Goal: Task Accomplishment & Management: Use online tool/utility

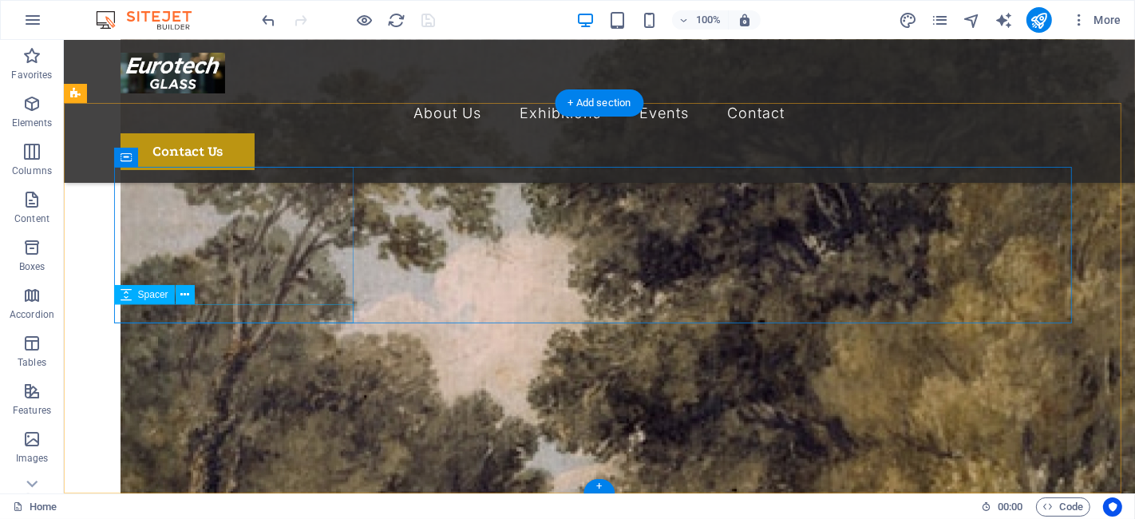
scroll to position [4017, 0]
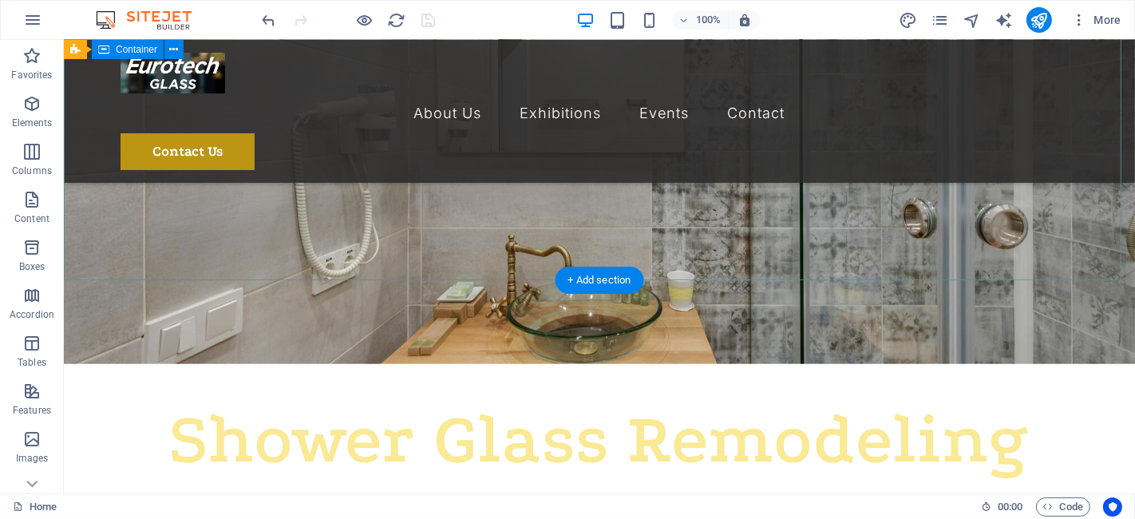
scroll to position [225, 0]
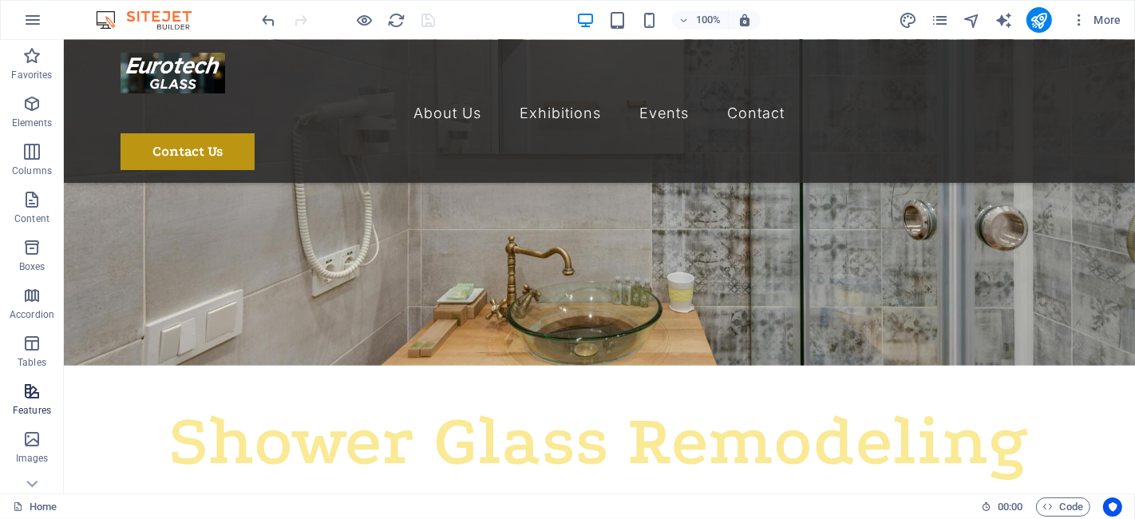
click at [26, 392] on icon "button" at bounding box center [31, 391] width 19 height 19
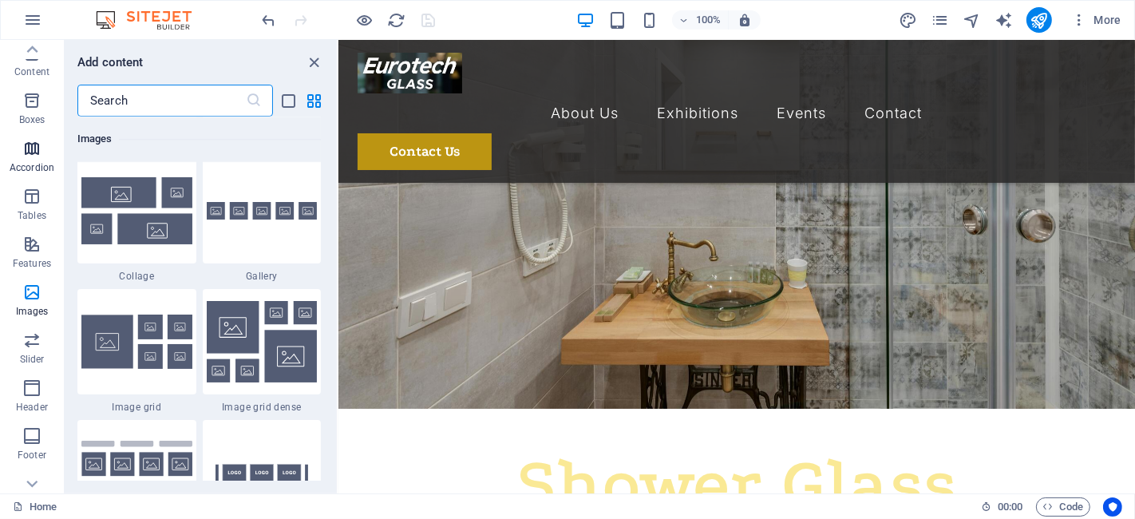
scroll to position [0, 0]
click at [42, 265] on p "Boxes" at bounding box center [32, 266] width 26 height 13
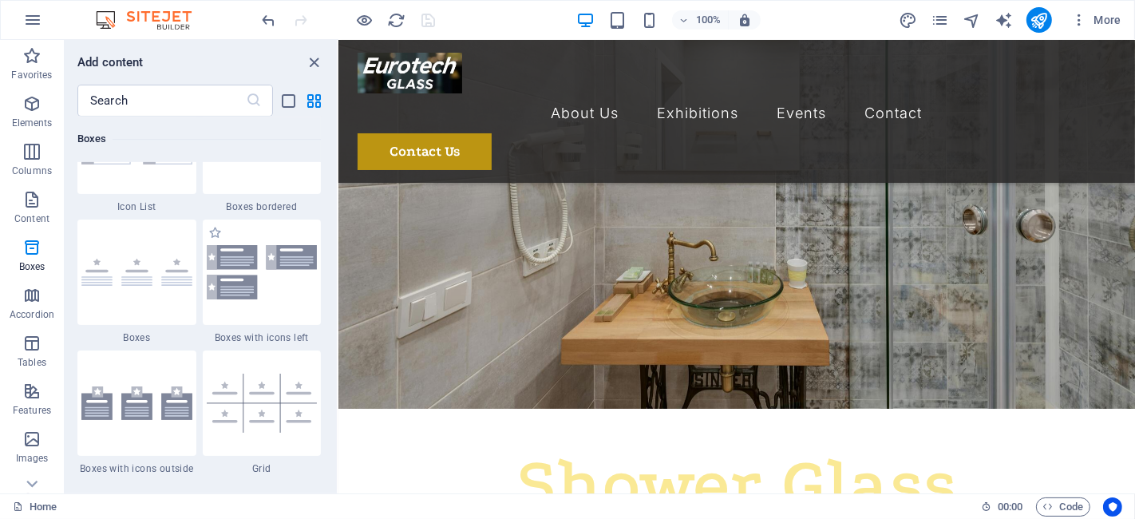
scroll to position [4481, 0]
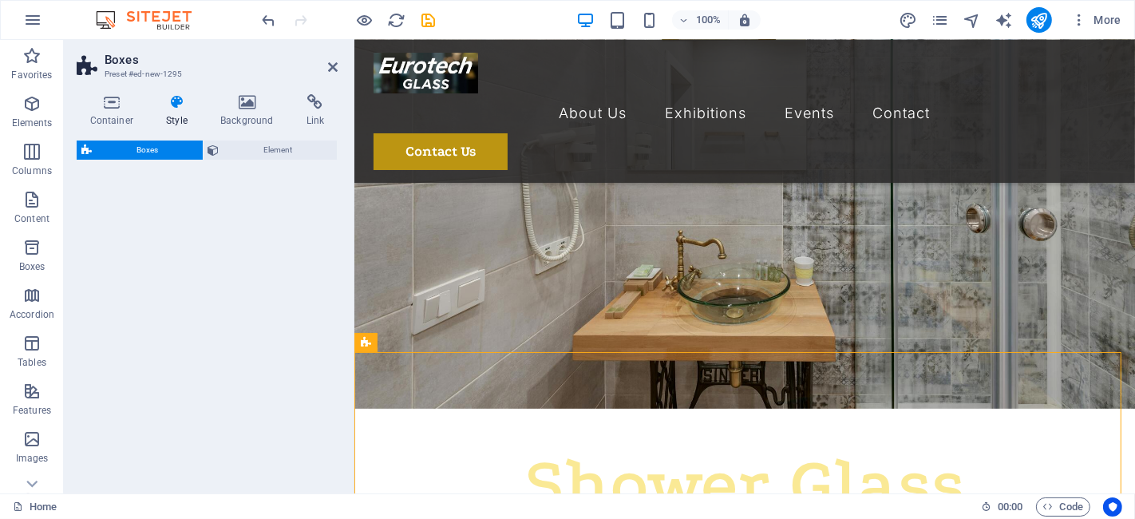
select select "rem"
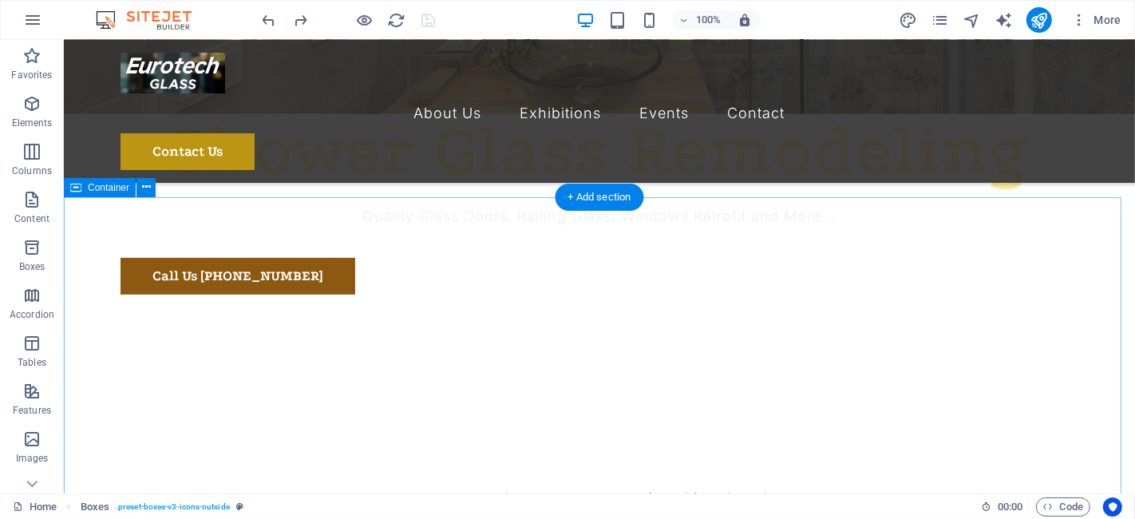
scroll to position [308, 0]
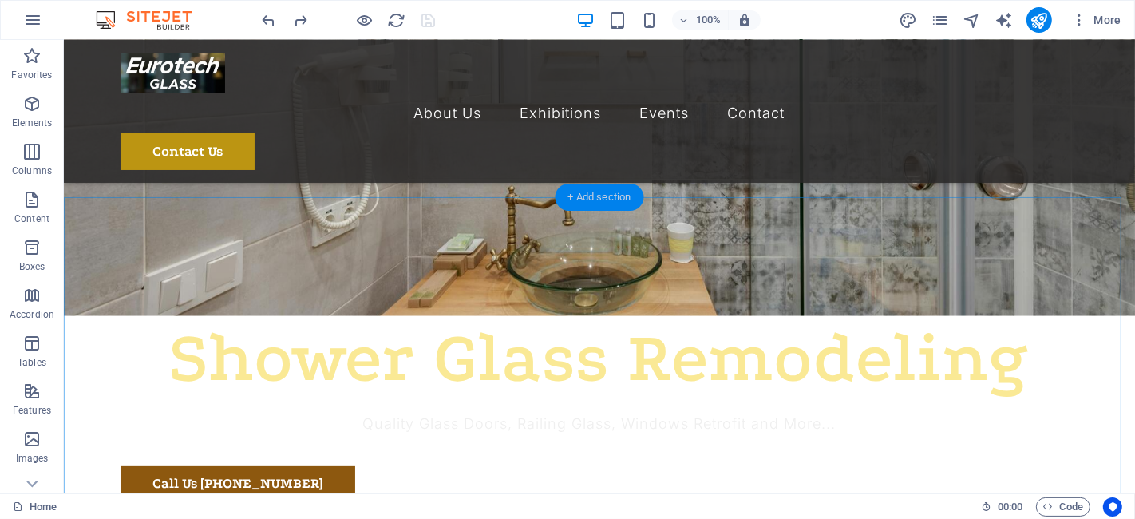
click at [600, 195] on div "+ Add section" at bounding box center [600, 197] width 89 height 27
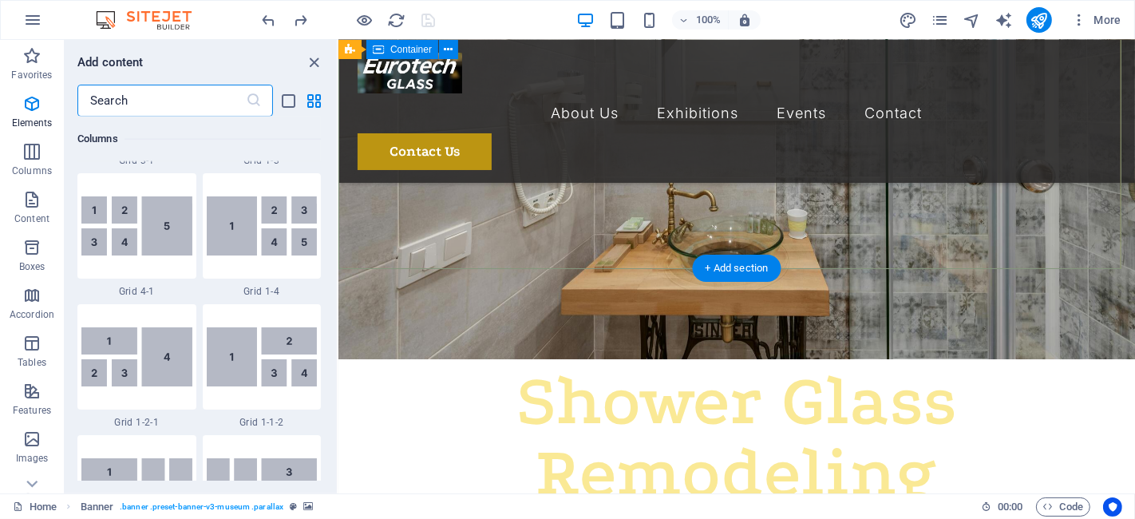
scroll to position [2794, 0]
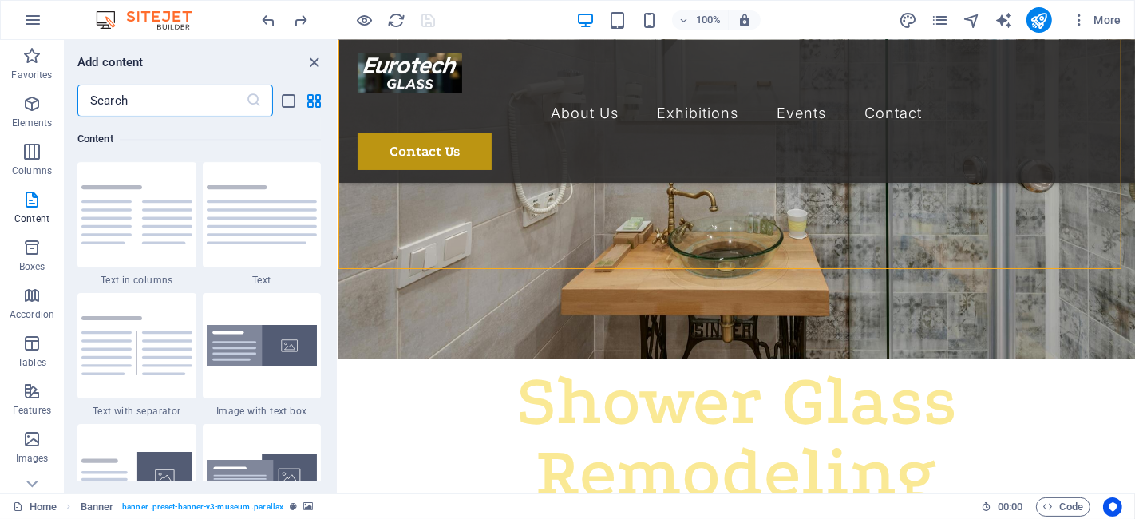
click at [161, 92] on input "text" at bounding box center [161, 101] width 168 height 32
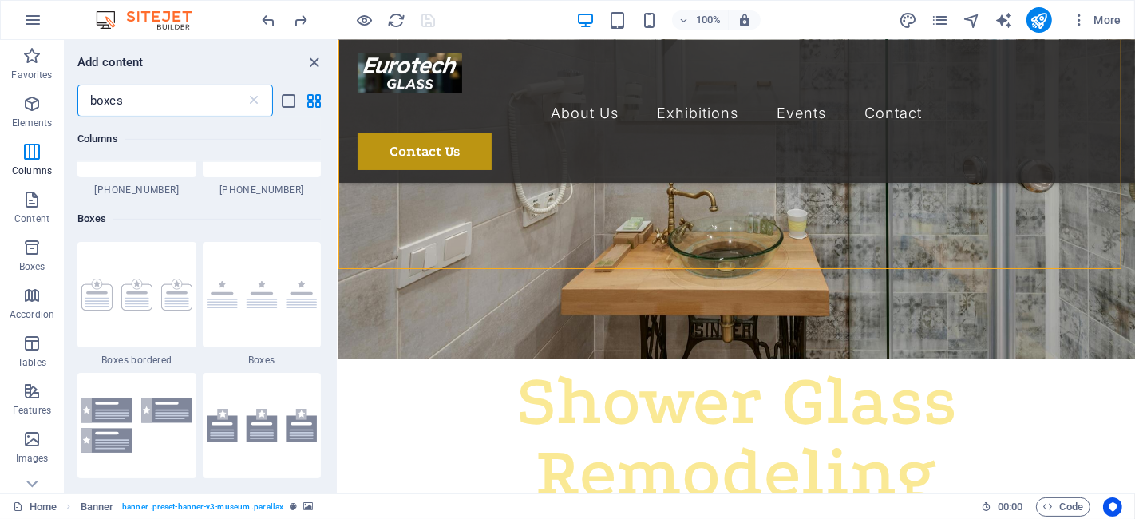
scroll to position [858, 0]
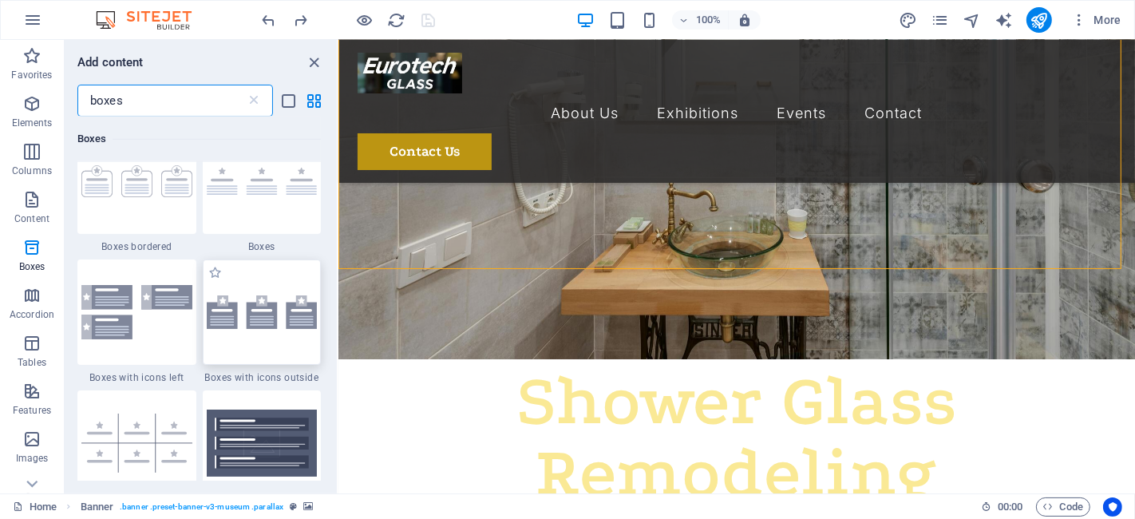
type input "boxes"
drag, startPoint x: 301, startPoint y: 336, endPoint x: 186, endPoint y: 335, distance: 115.0
click at [301, 336] on div at bounding box center [262, 311] width 119 height 105
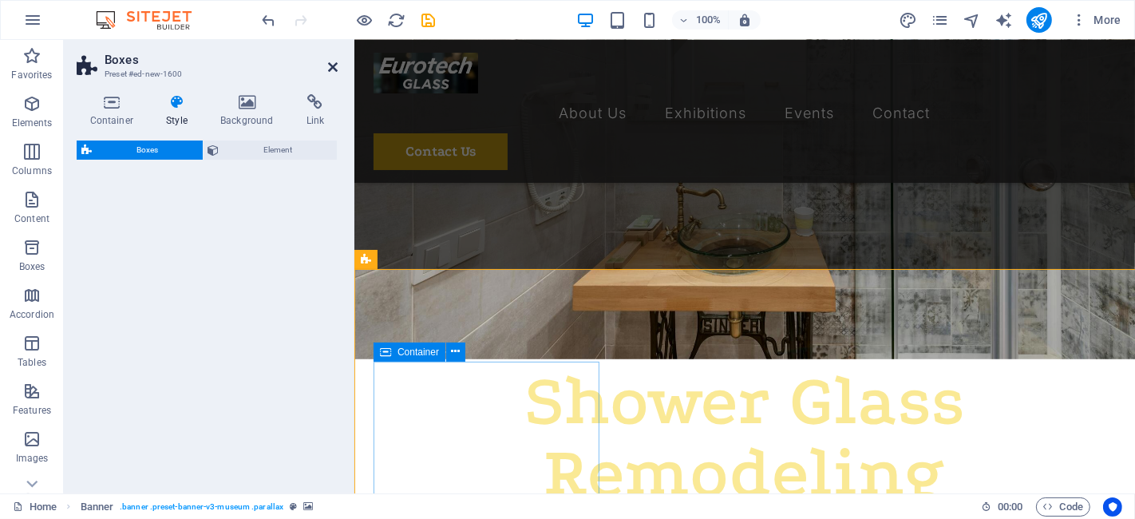
click at [335, 65] on icon at bounding box center [333, 67] width 10 height 13
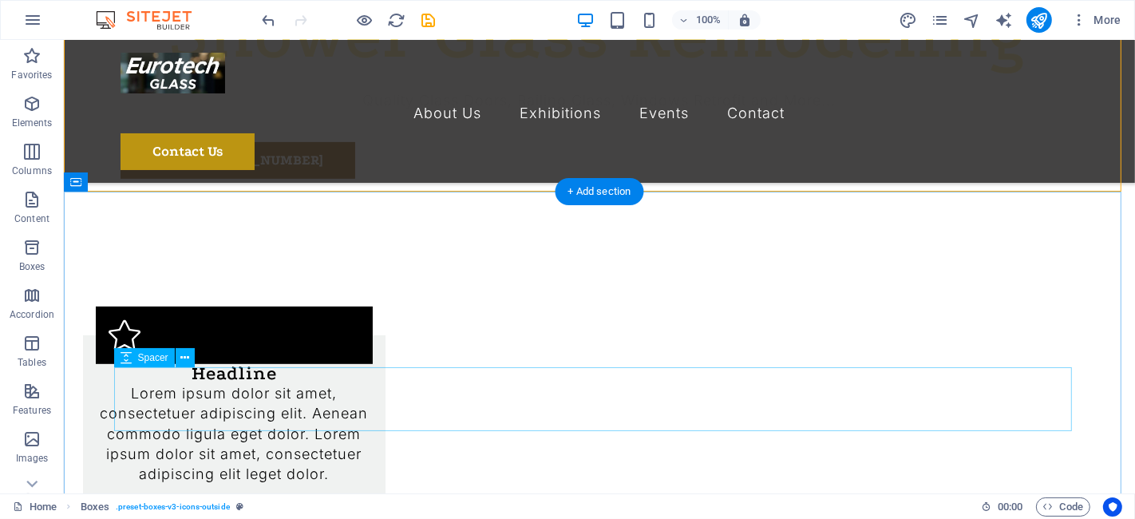
scroll to position [596, 0]
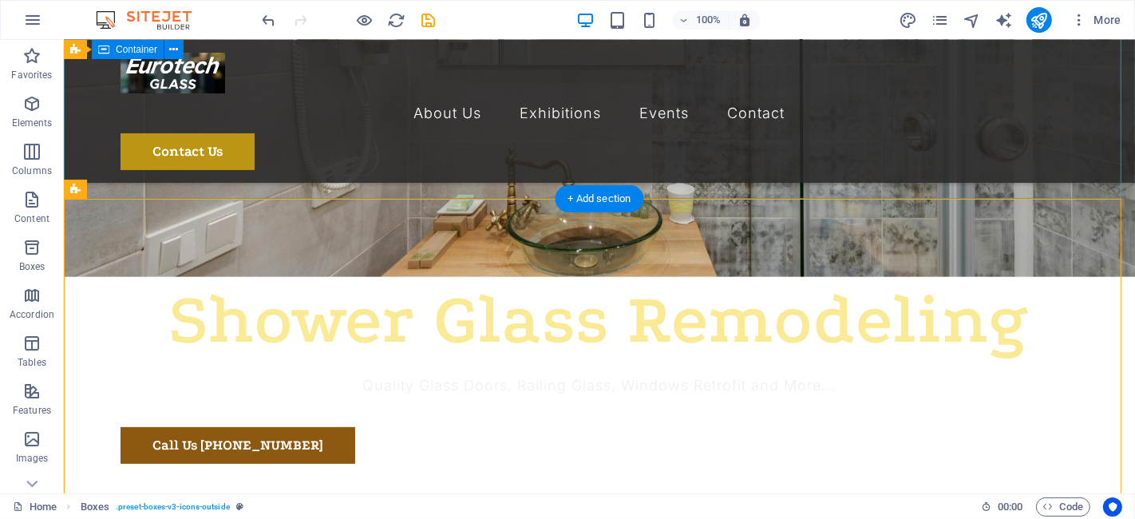
scroll to position [307, 0]
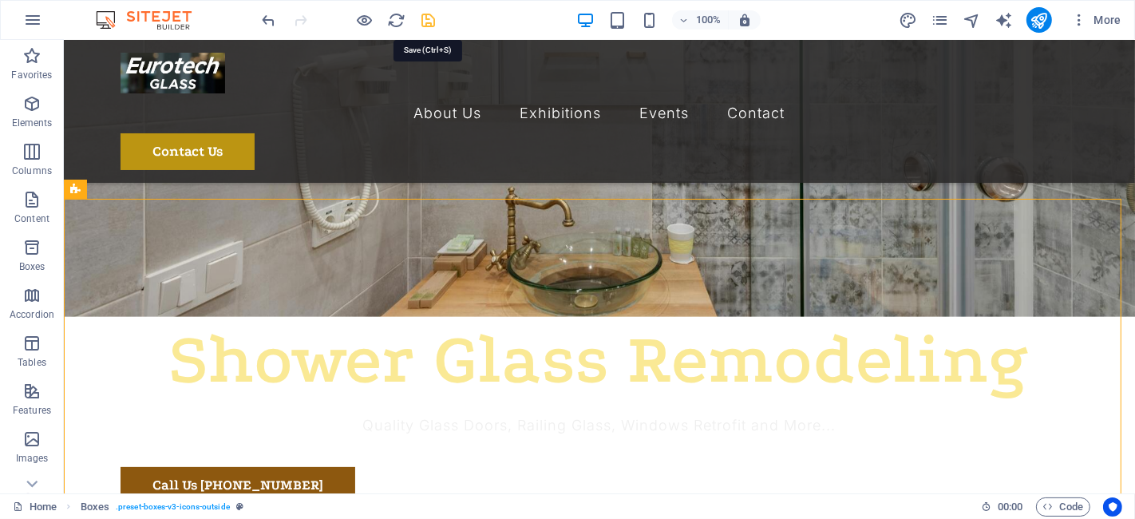
click at [426, 22] on icon "save" at bounding box center [429, 20] width 18 height 18
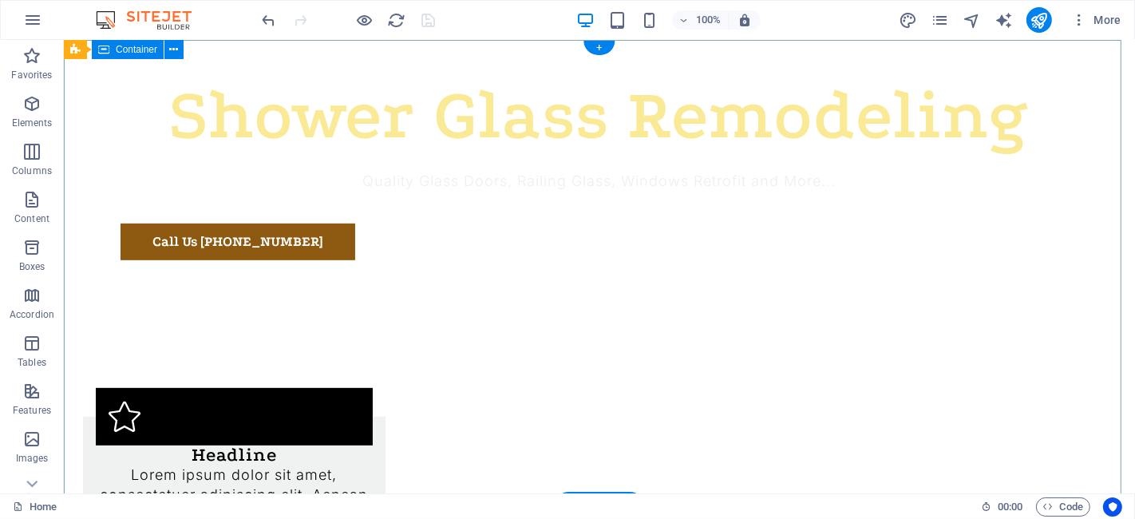
scroll to position [0, 0]
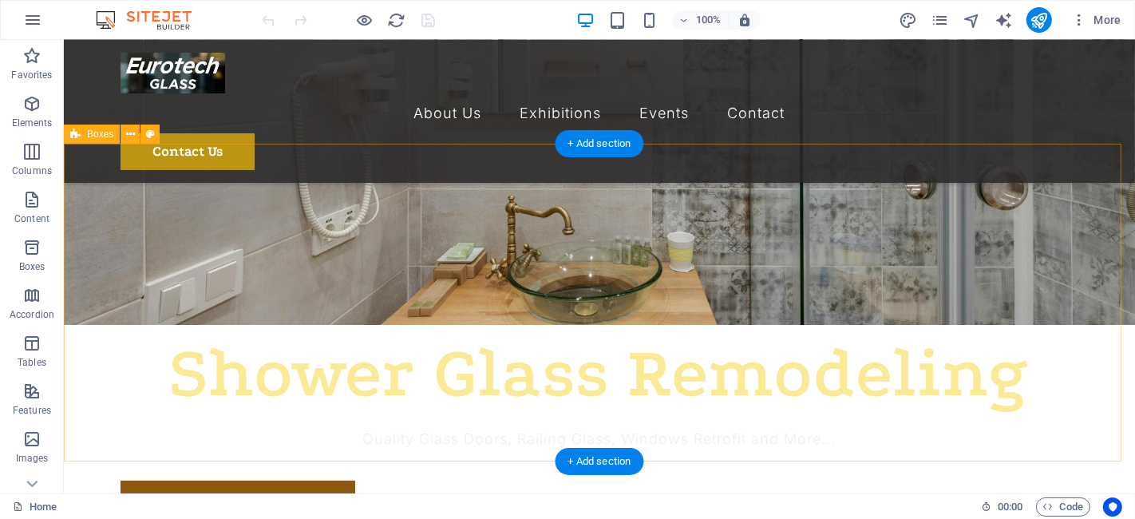
scroll to position [294, 0]
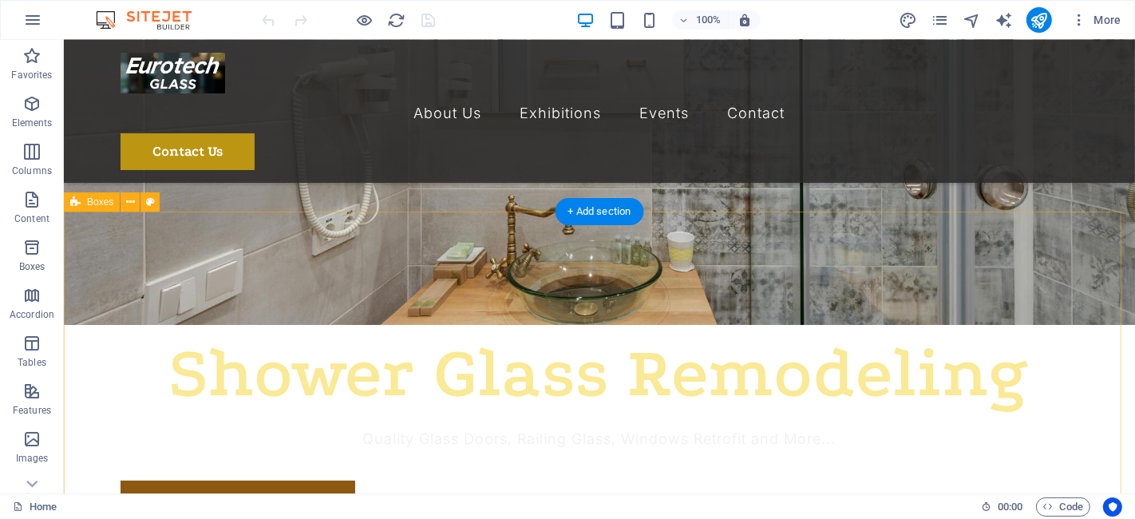
click at [100, 201] on span "Boxes" at bounding box center [100, 202] width 26 height 10
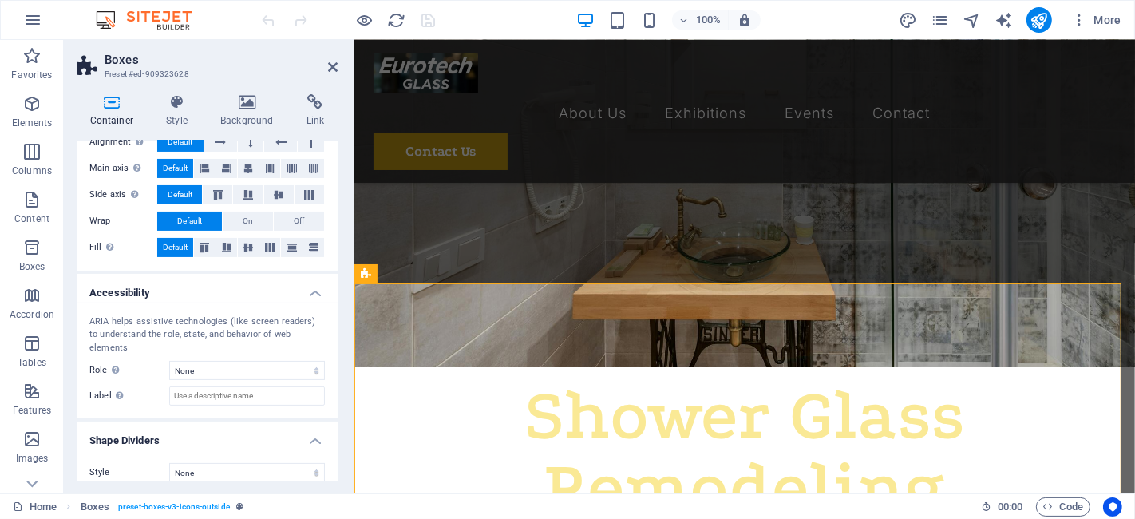
scroll to position [0, 0]
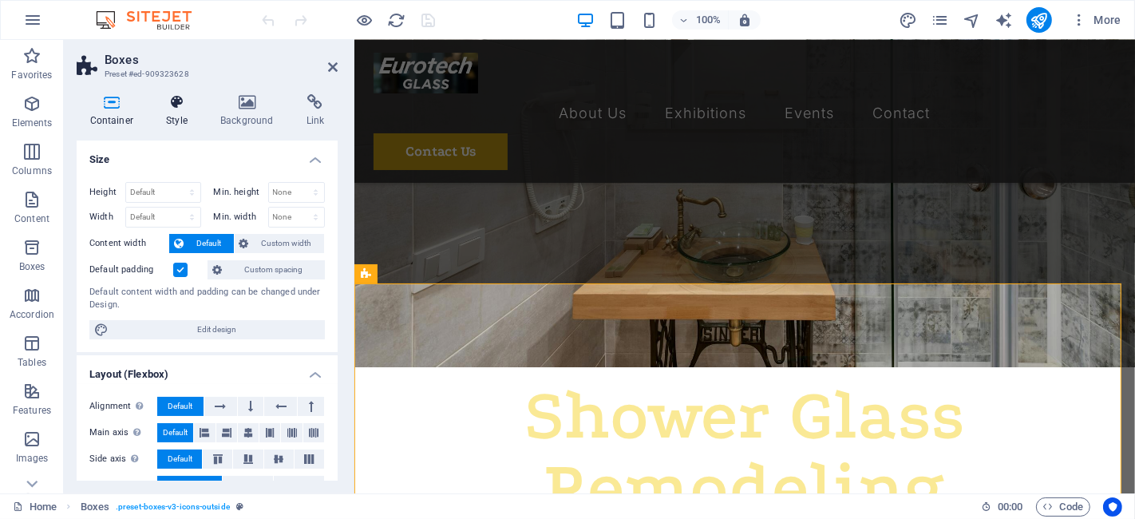
click at [189, 120] on h4 "Style" at bounding box center [180, 111] width 54 height 34
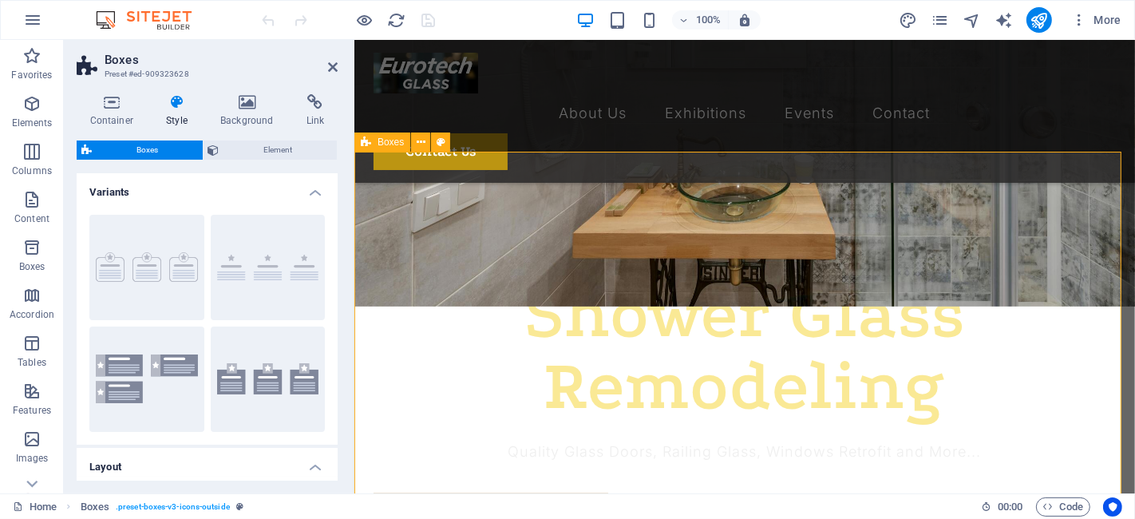
scroll to position [394, 0]
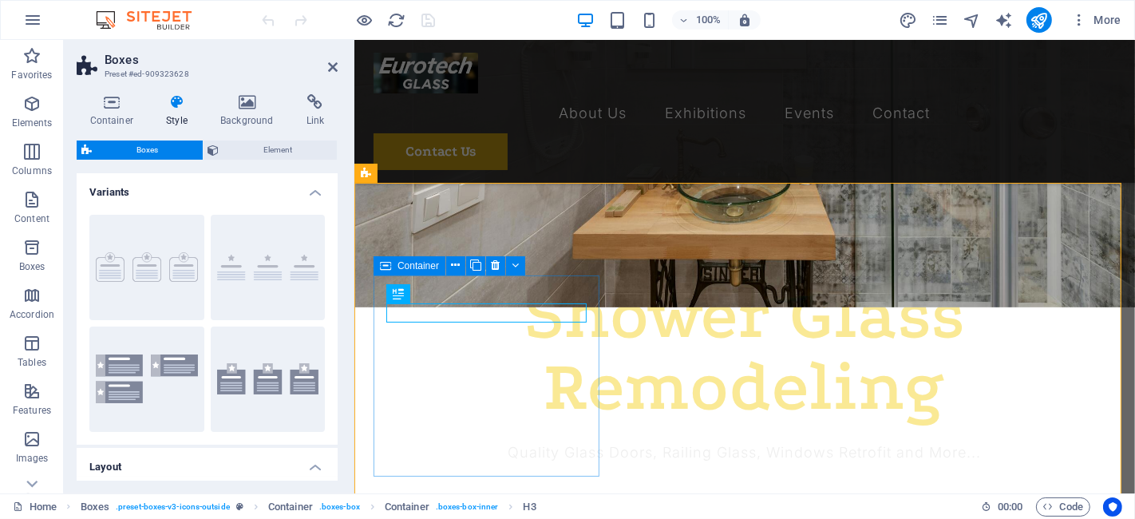
click at [386, 267] on icon at bounding box center [385, 265] width 11 height 19
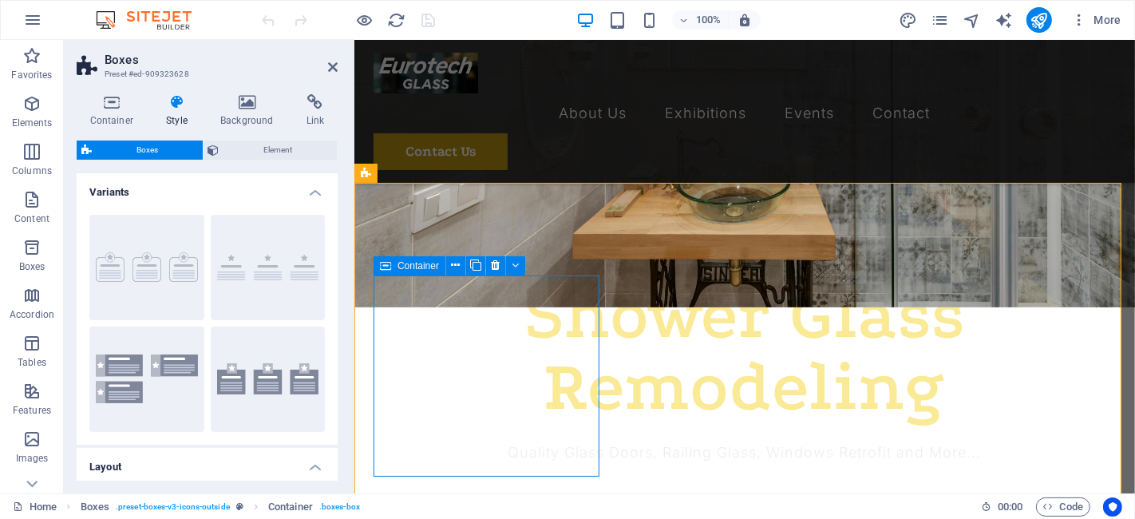
click at [386, 267] on icon at bounding box center [385, 265] width 11 height 19
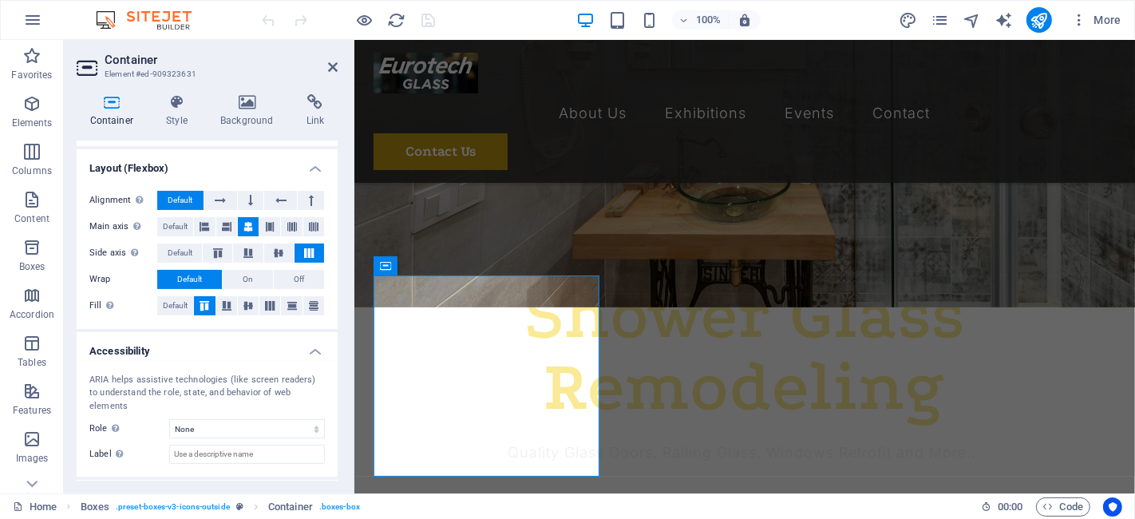
scroll to position [234, 0]
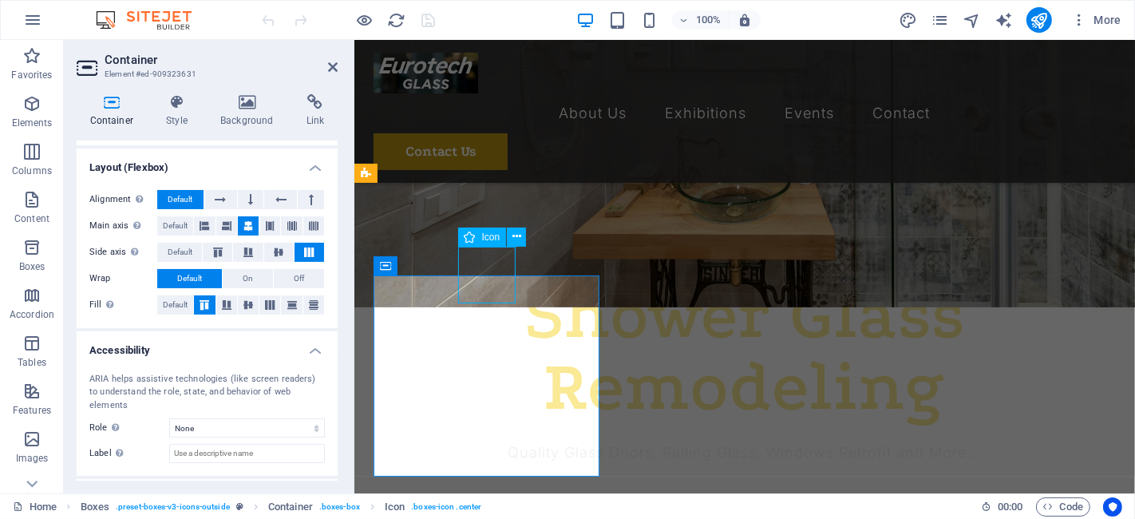
click at [333, 70] on icon at bounding box center [333, 67] width 10 height 13
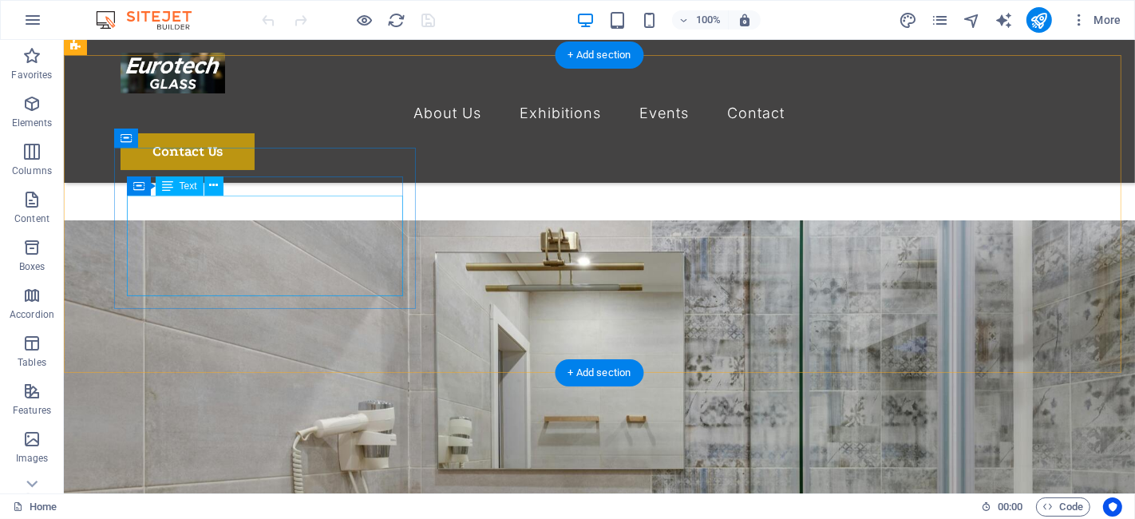
scroll to position [450, 0]
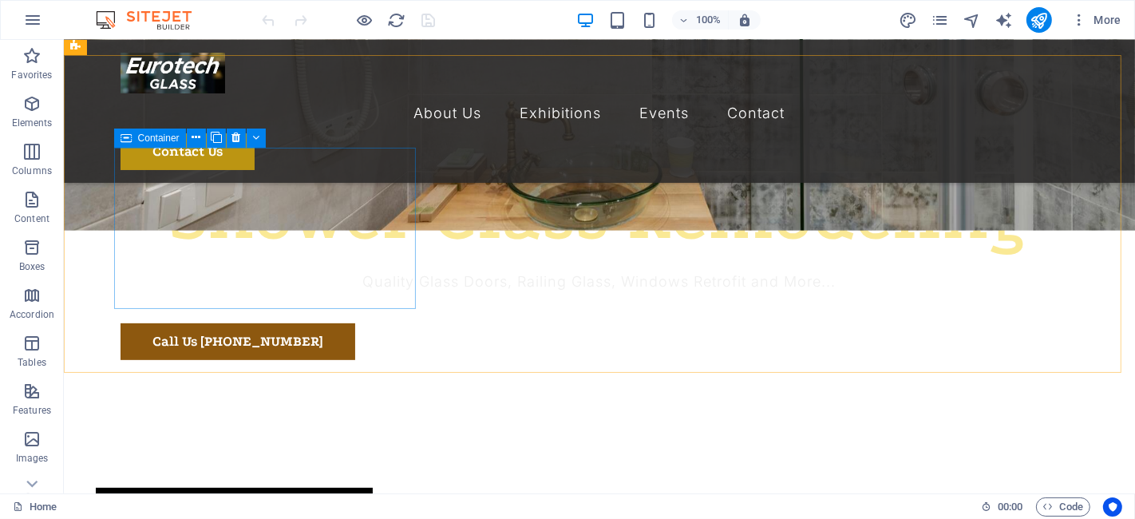
click at [127, 137] on icon at bounding box center [126, 138] width 11 height 19
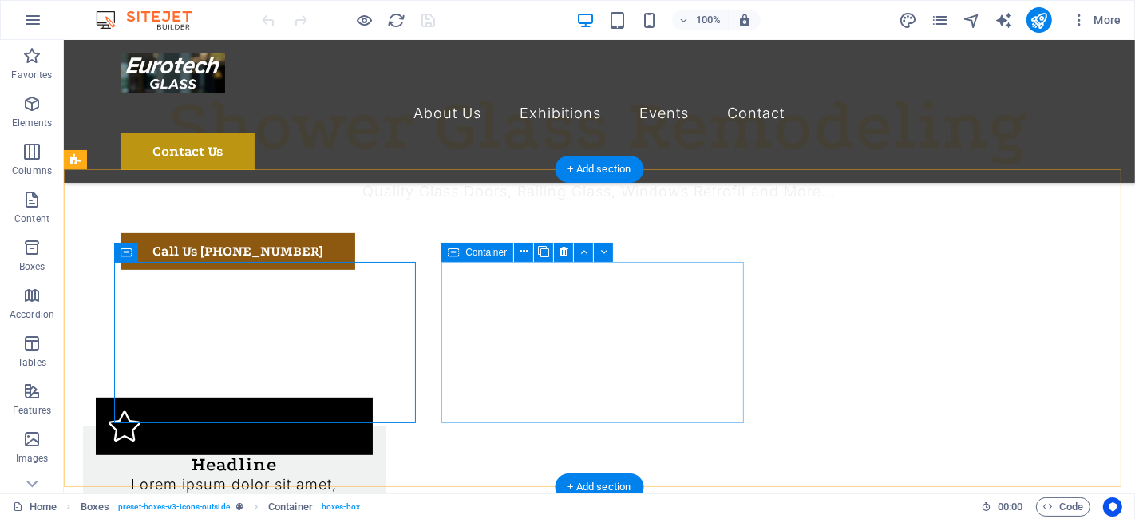
scroll to position [321, 0]
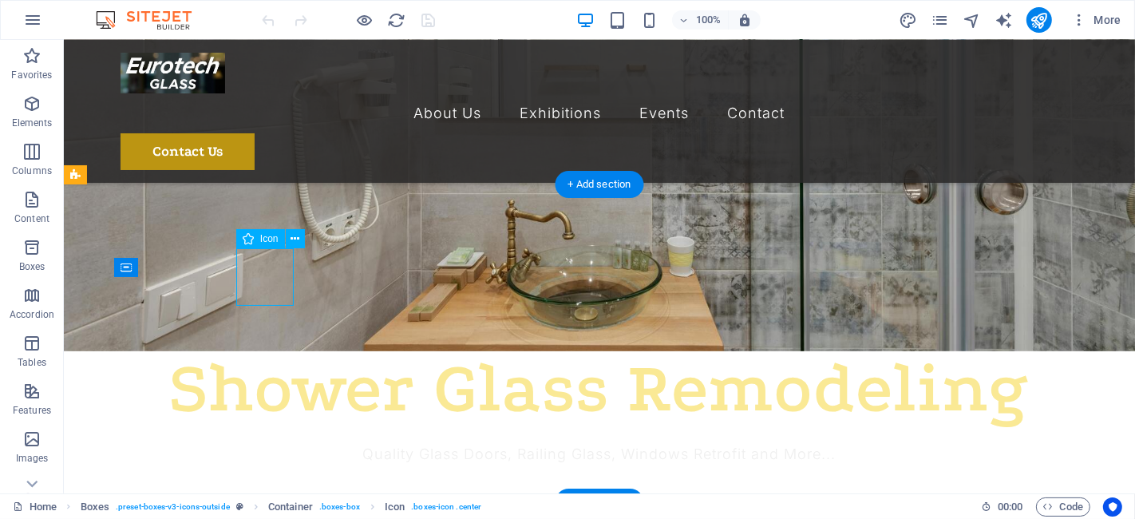
select select "xMidYMid"
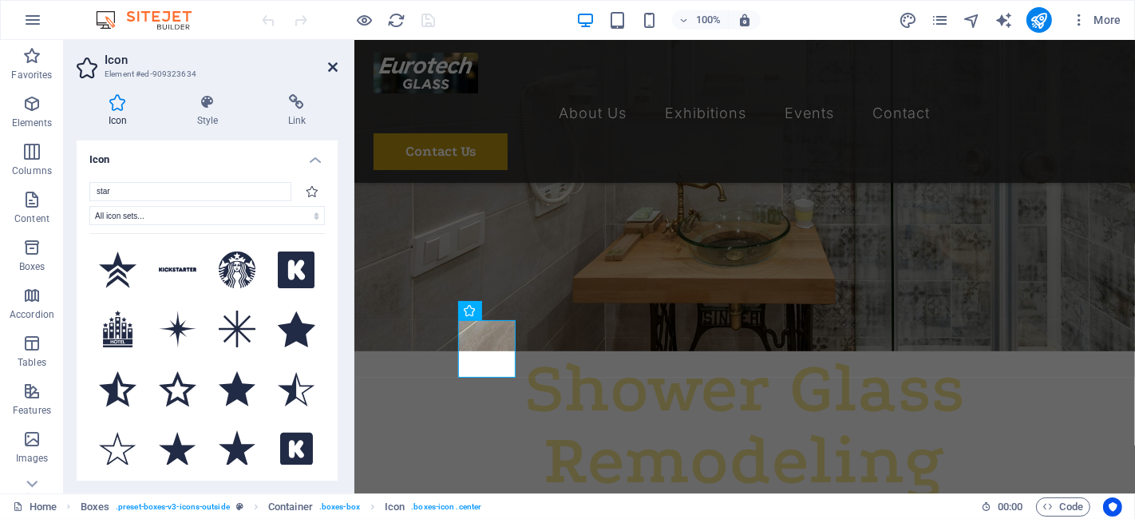
click at [331, 65] on icon at bounding box center [333, 67] width 10 height 13
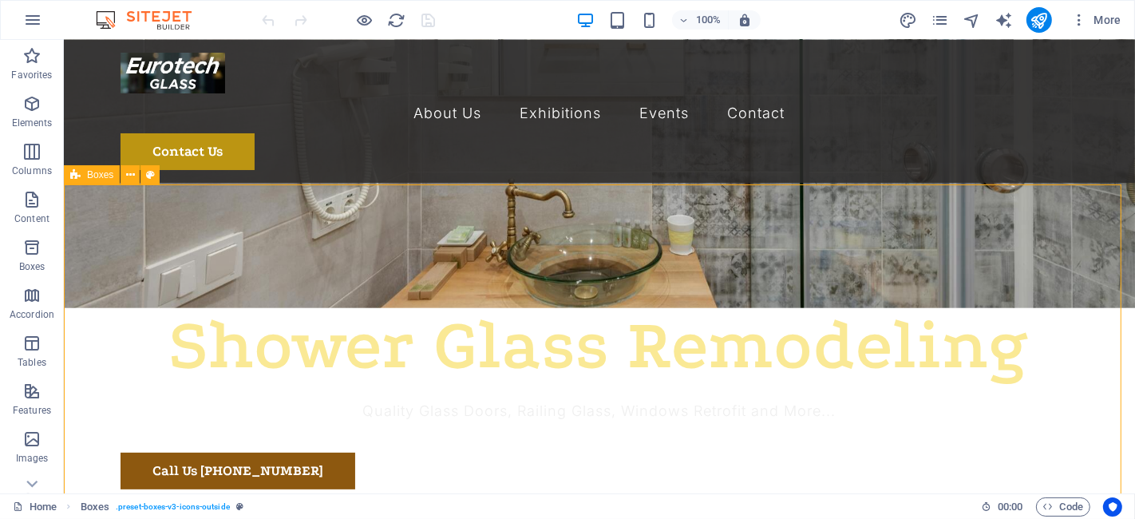
click at [93, 177] on span "Boxes" at bounding box center [100, 175] width 26 height 10
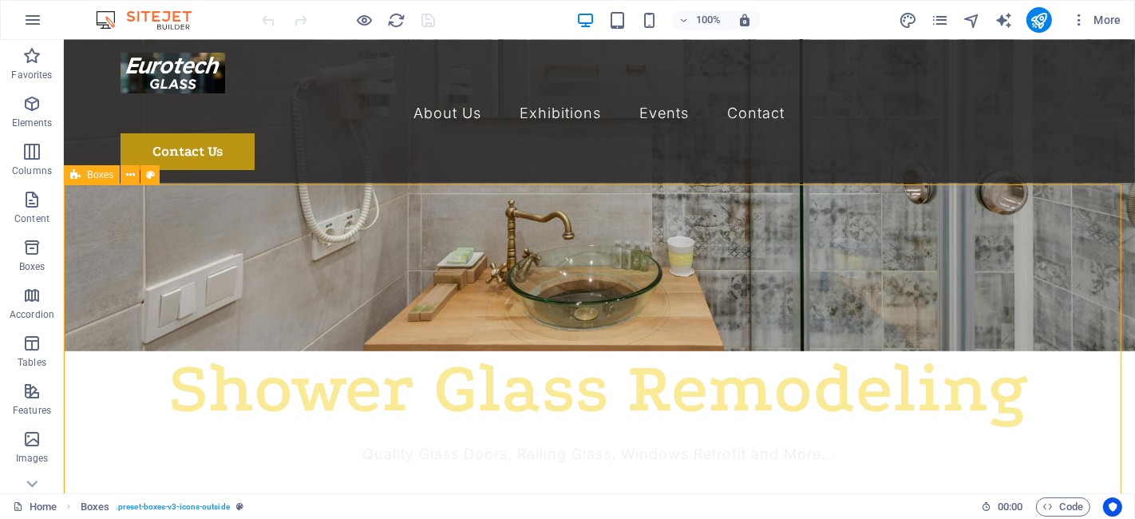
select select "rem"
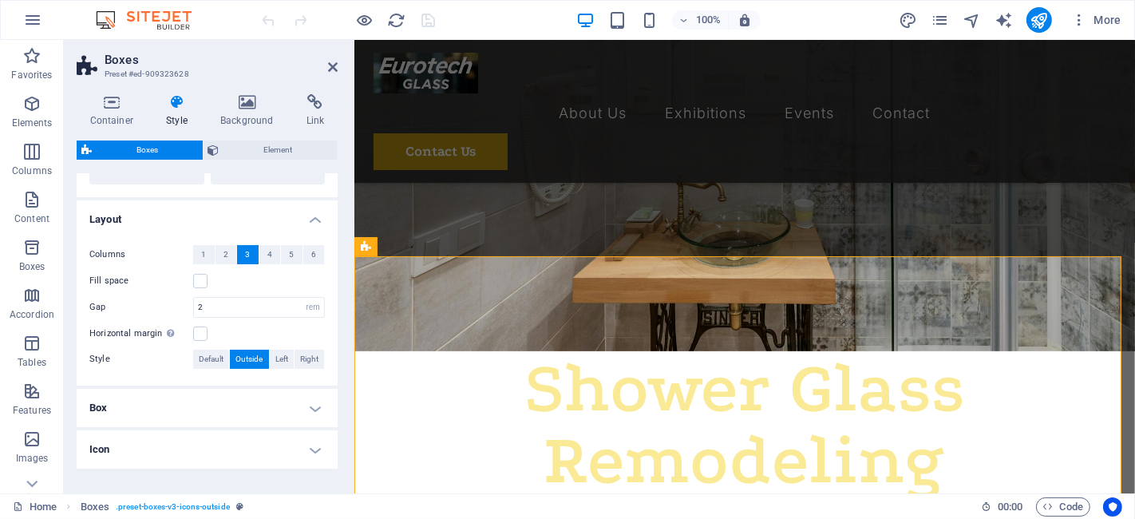
scroll to position [248, 0]
click at [223, 298] on input "2" at bounding box center [259, 306] width 130 height 19
click at [220, 316] on div "Columns 1 2 3 4 5 6 Fill space Gap 3 px rem % vh vw Horizontal margin Only if t…" at bounding box center [206, 306] width 267 height 156
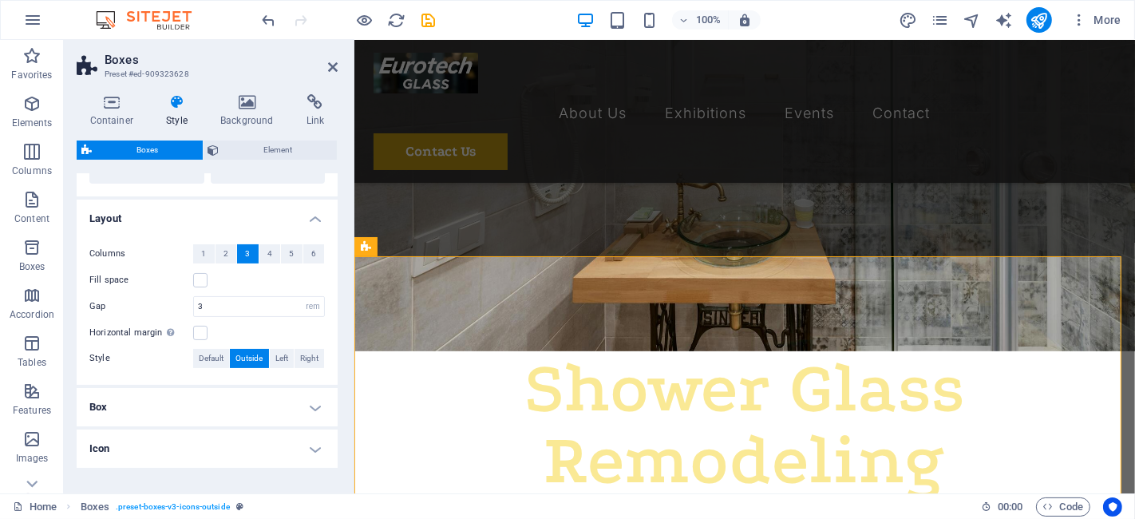
click at [163, 296] on div "Gap 3 px rem % vh vw" at bounding box center [207, 306] width 236 height 21
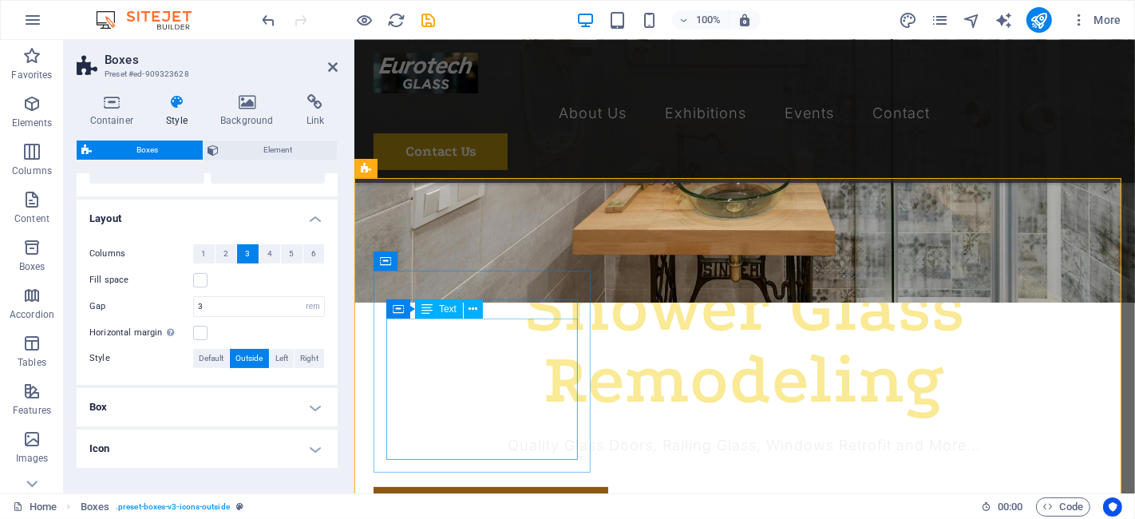
scroll to position [402, 0]
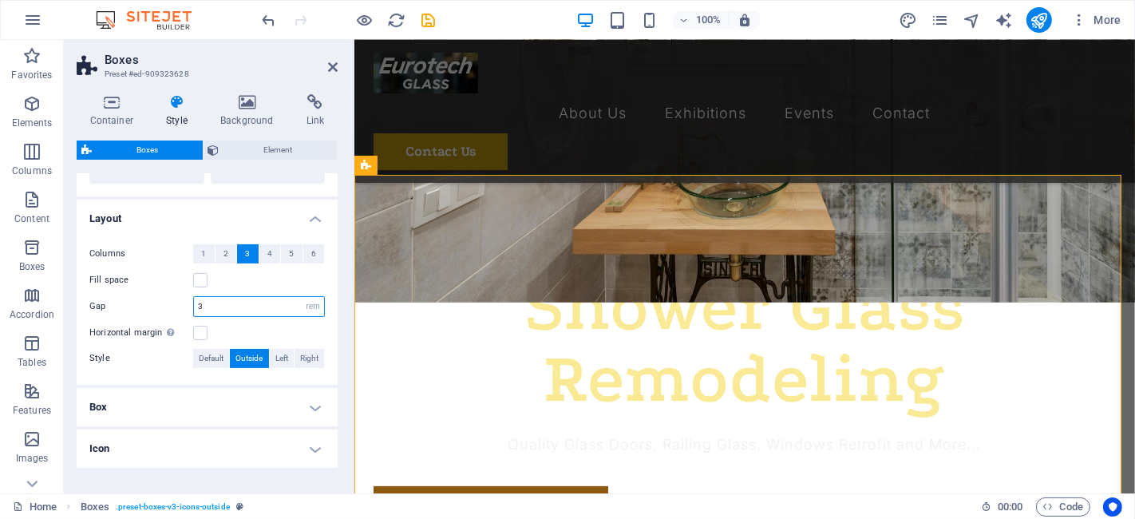
click at [240, 302] on input "3" at bounding box center [259, 306] width 130 height 19
type input "2"
click at [171, 296] on div "Gap 2 px rem % vh vw" at bounding box center [207, 306] width 236 height 21
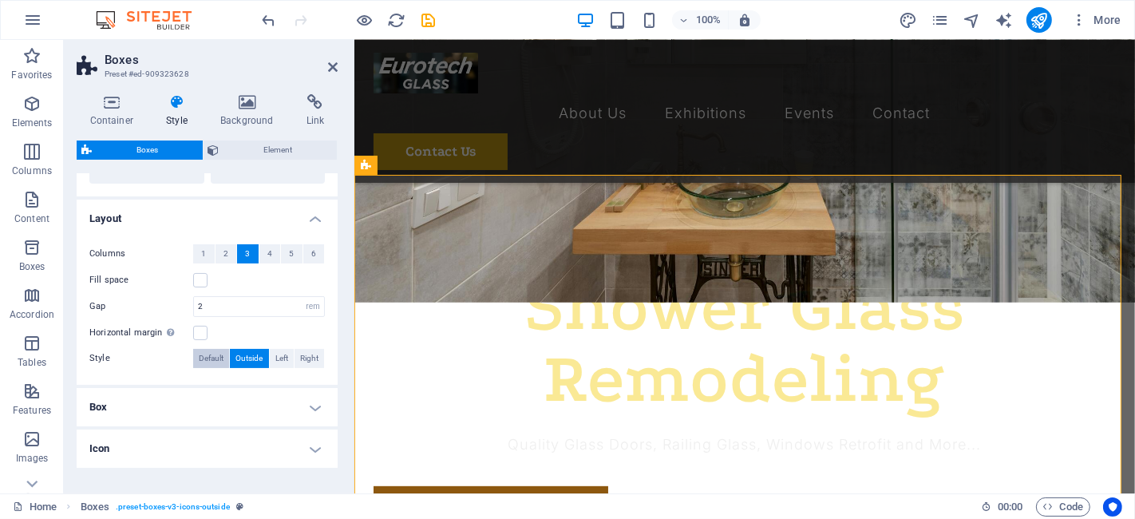
click at [214, 352] on span "Default" at bounding box center [211, 358] width 25 height 19
click at [253, 362] on span "Outside" at bounding box center [249, 358] width 27 height 19
click at [202, 359] on span "Default" at bounding box center [211, 358] width 25 height 19
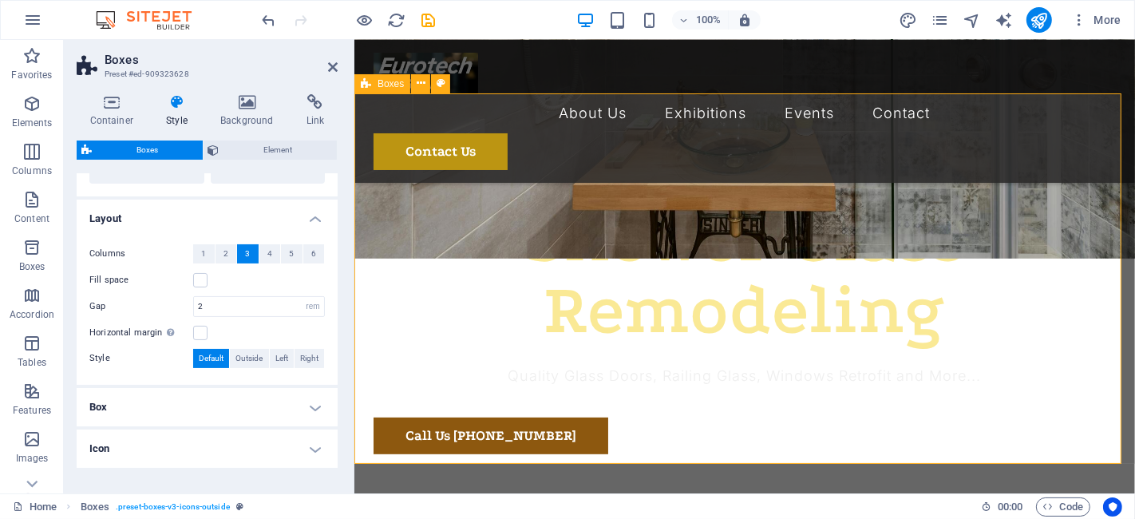
scroll to position [461, 0]
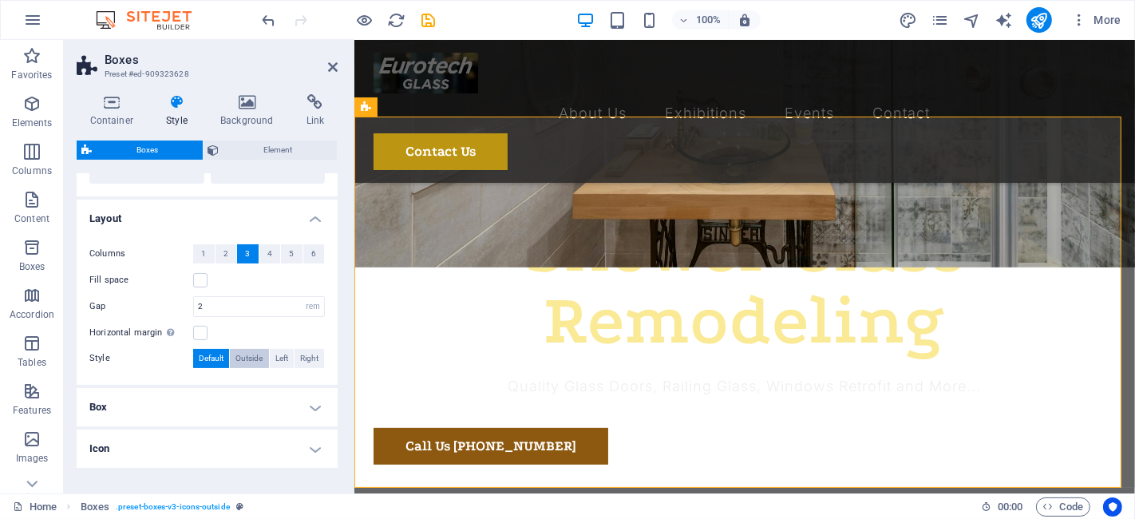
click at [248, 361] on span "Outside" at bounding box center [249, 358] width 27 height 19
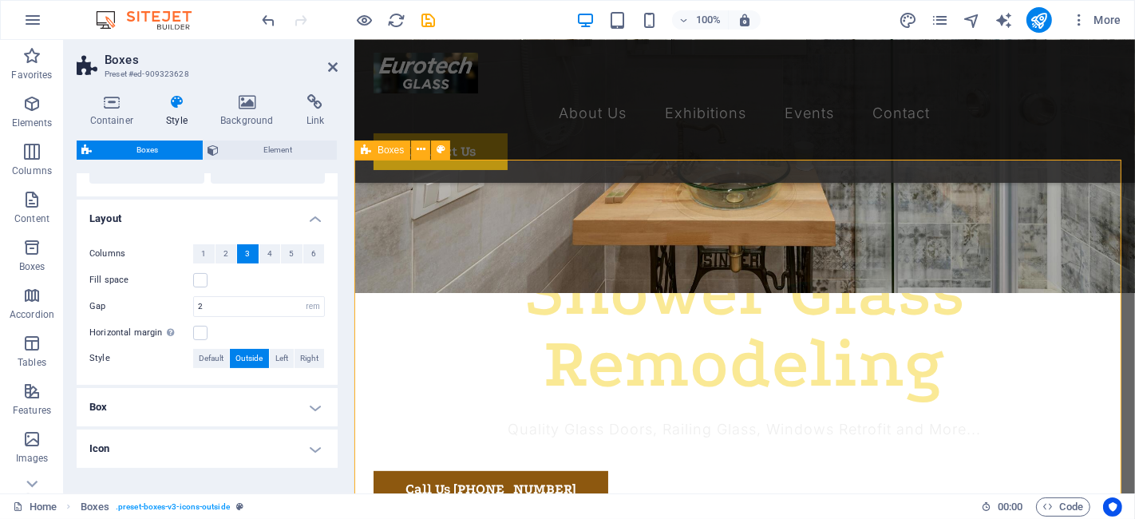
scroll to position [418, 0]
click at [239, 390] on h4 "Box" at bounding box center [207, 407] width 261 height 38
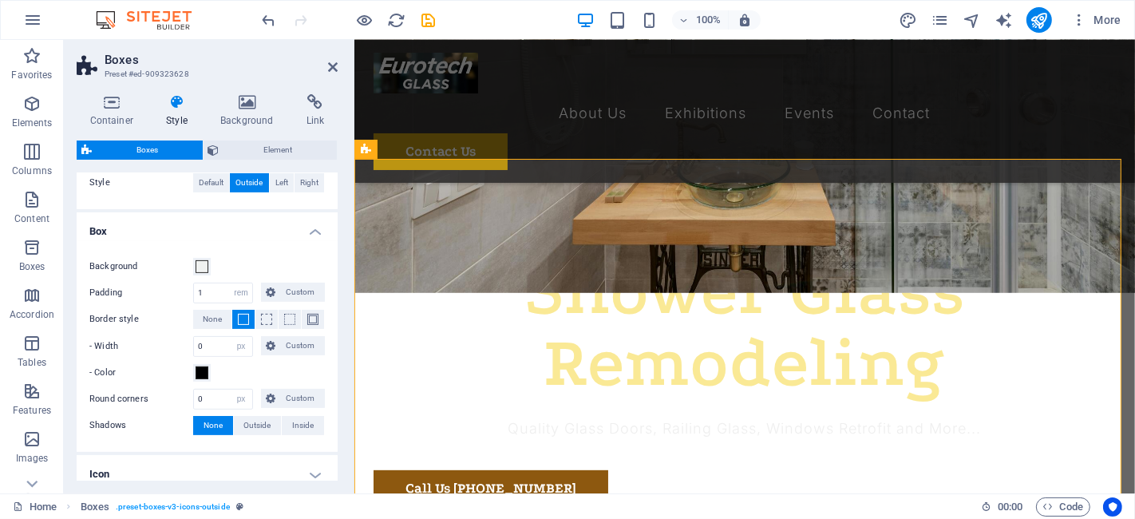
scroll to position [426, 0]
click at [205, 289] on input "1" at bounding box center [223, 291] width 58 height 19
click at [171, 299] on label "Padding" at bounding box center [141, 291] width 104 height 19
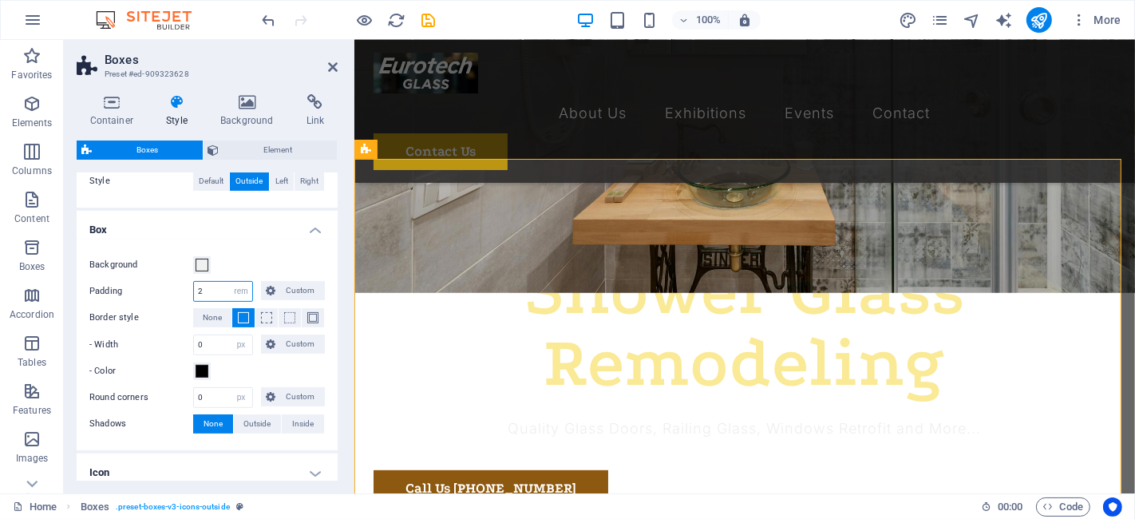
click at [212, 297] on input "2" at bounding box center [223, 291] width 58 height 19
type input "1"
click at [165, 299] on div "Padding 1 px rem % vh vw Custom Custom" at bounding box center [207, 291] width 236 height 21
click at [214, 409] on div "Background Padding 1 px rem % vh vw Custom Custom 1 px rem % vh vw 1 px rem % v…" at bounding box center [206, 345] width 267 height 211
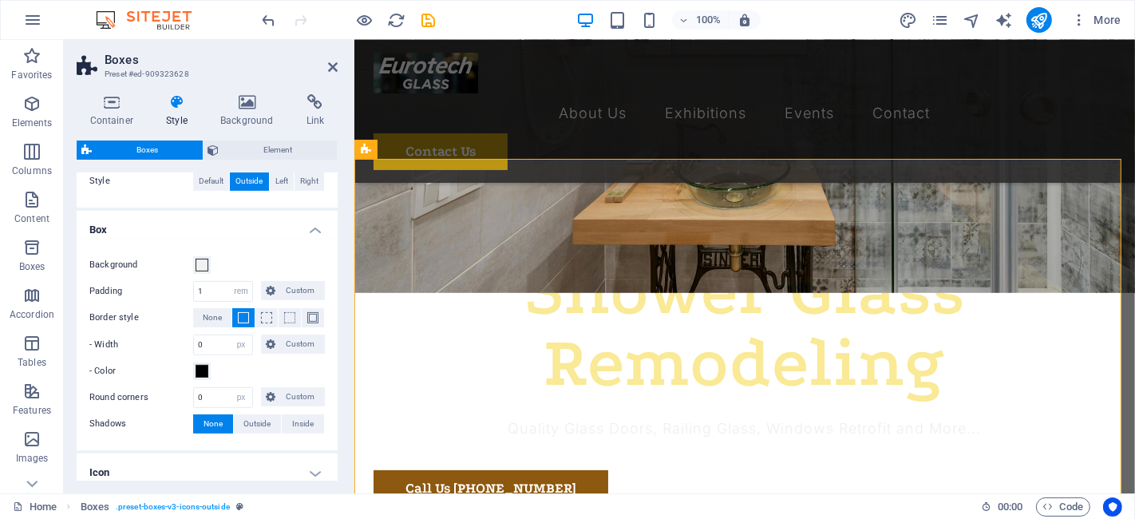
click at [214, 409] on div "Background Padding 1 px rem % vh vw Custom Custom 1 px rem % vh vw 1 px rem % v…" at bounding box center [206, 345] width 267 height 211
click at [214, 398] on input "0" at bounding box center [223, 397] width 58 height 19
type input "1"
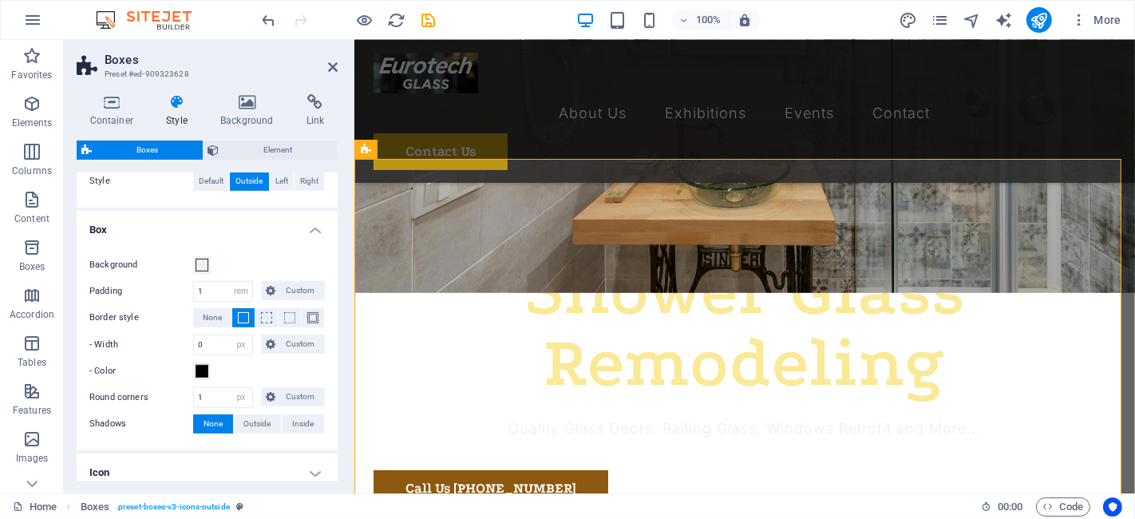
click at [173, 391] on label "Round corners" at bounding box center [141, 397] width 104 height 19
click at [255, 425] on span "Outside" at bounding box center [257, 423] width 27 height 19
type input "2"
type input "4"
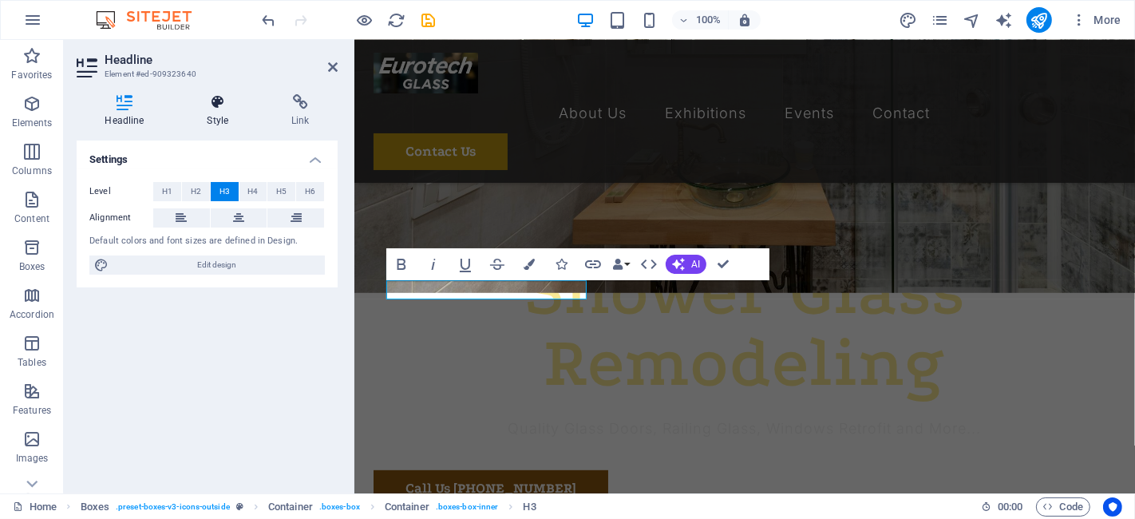
click at [230, 103] on icon at bounding box center [218, 102] width 78 height 16
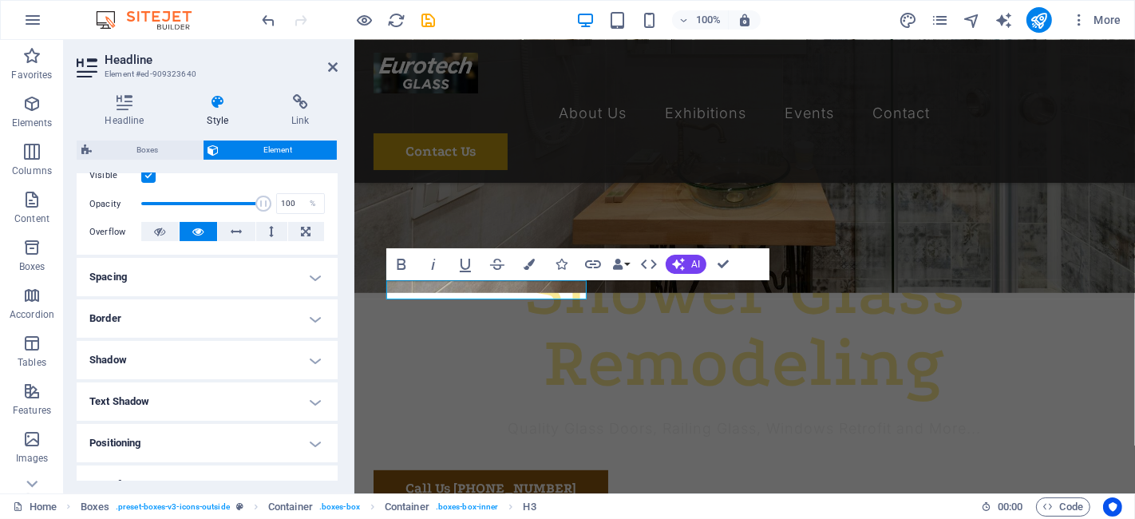
scroll to position [221, 0]
click at [228, 280] on h4 "Spacing" at bounding box center [207, 275] width 261 height 38
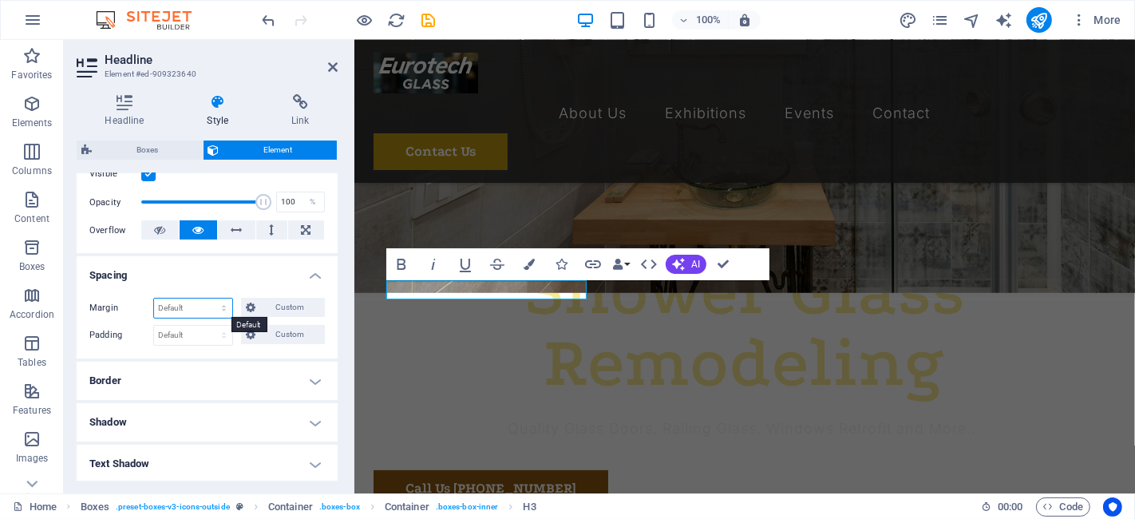
click at [216, 309] on select "Default auto px % rem vw vh Custom" at bounding box center [193, 308] width 78 height 19
click at [154, 299] on select "Default auto px % rem vw vh Custom" at bounding box center [193, 308] width 78 height 19
click at [208, 315] on select "Default auto px % rem vw vh Custom" at bounding box center [193, 308] width 78 height 19
click at [154, 299] on select "Default auto px % rem vw vh Custom" at bounding box center [193, 308] width 78 height 19
click at [220, 299] on select "Default auto px % rem vw vh Custom" at bounding box center [193, 308] width 78 height 19
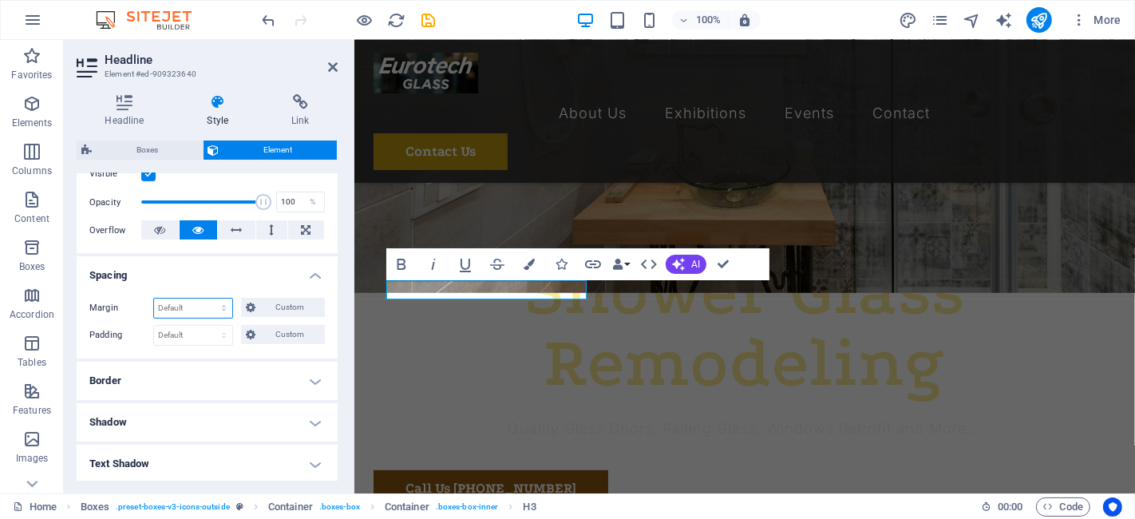
select select "px"
click at [209, 299] on select "Default auto px % rem vw vh Custom" at bounding box center [193, 308] width 78 height 19
type input "10"
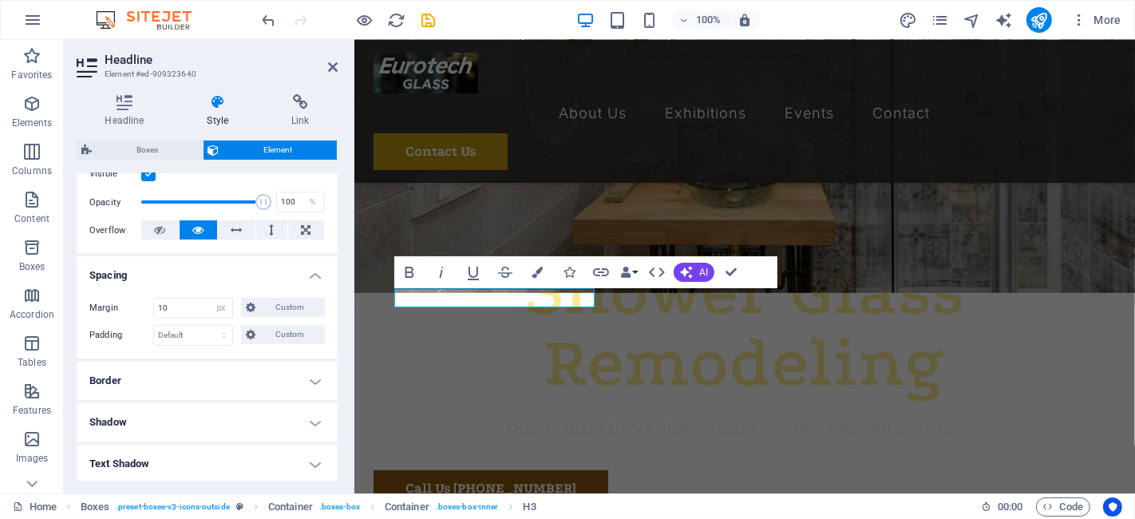
click at [190, 274] on h4 "Spacing" at bounding box center [207, 270] width 261 height 29
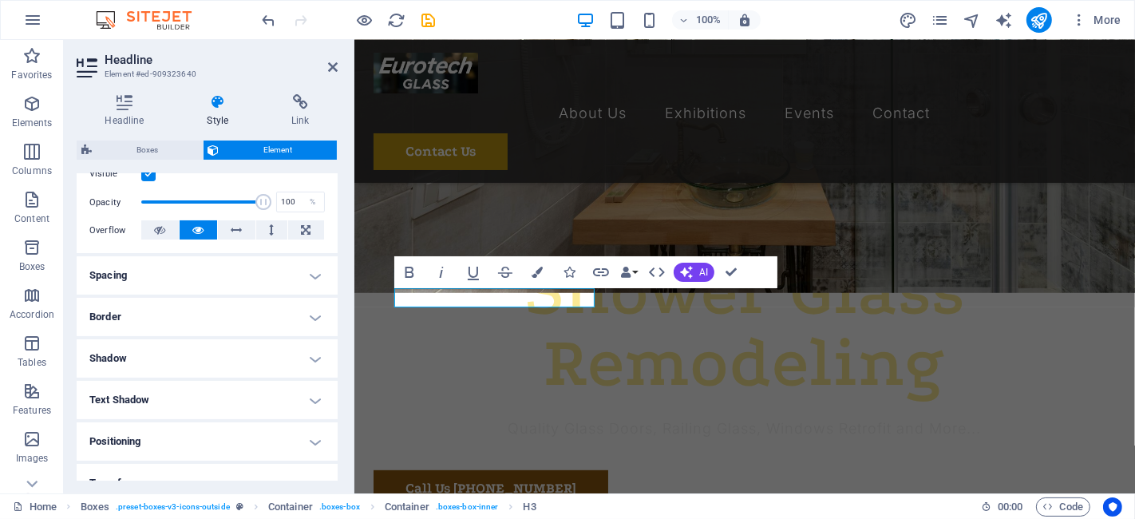
click at [203, 275] on h4 "Spacing" at bounding box center [207, 275] width 261 height 38
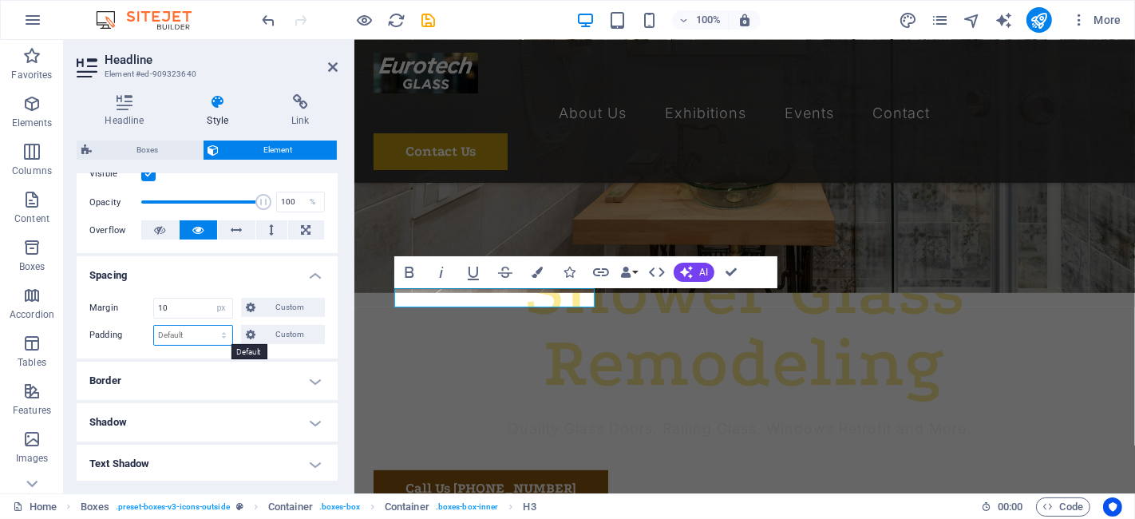
click at [212, 334] on select "Default px rem % vh vw Custom" at bounding box center [193, 335] width 78 height 19
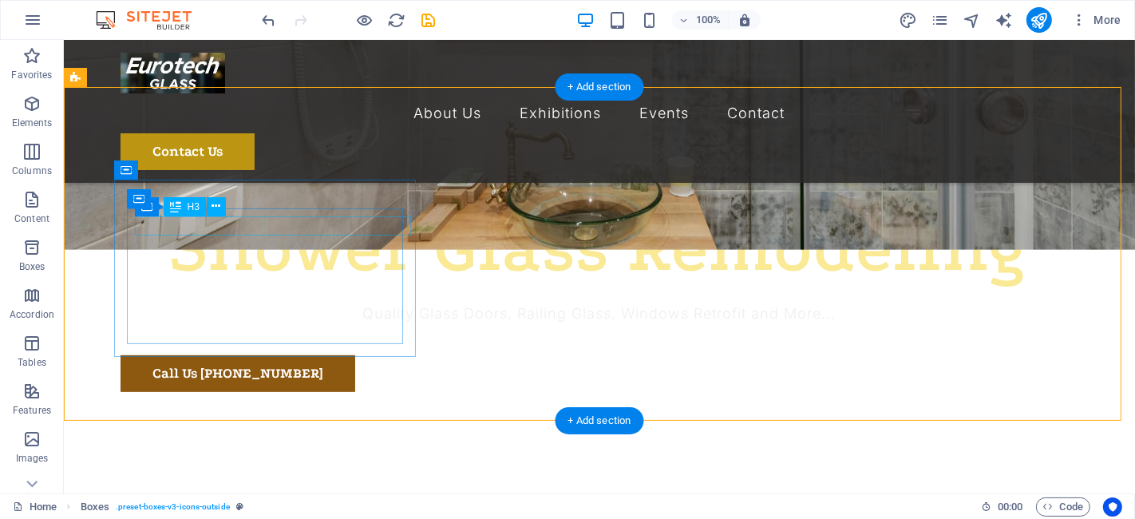
select select "px"
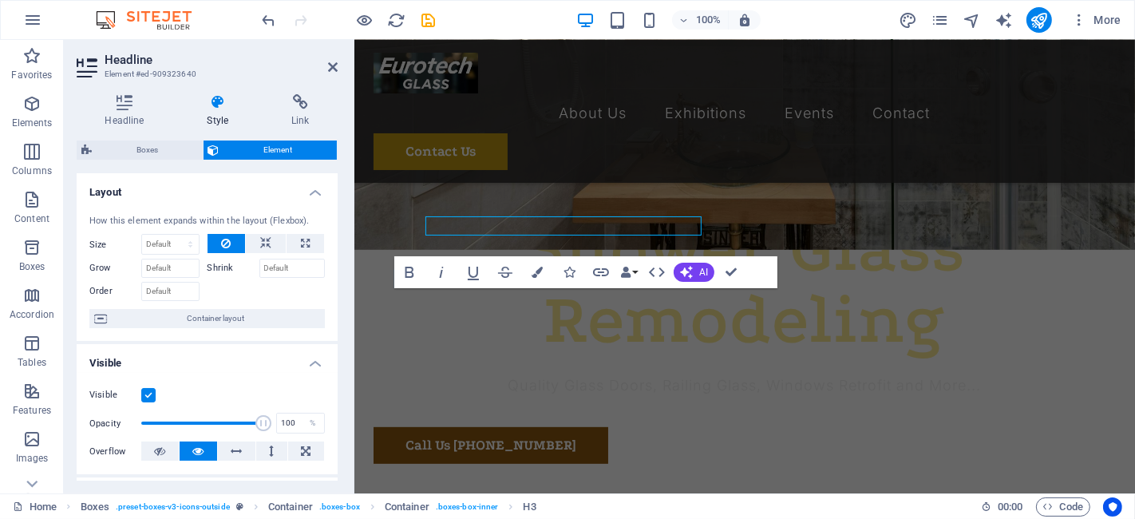
click at [317, 223] on div "How this element expands within the layout (Flexbox)." at bounding box center [207, 222] width 236 height 14
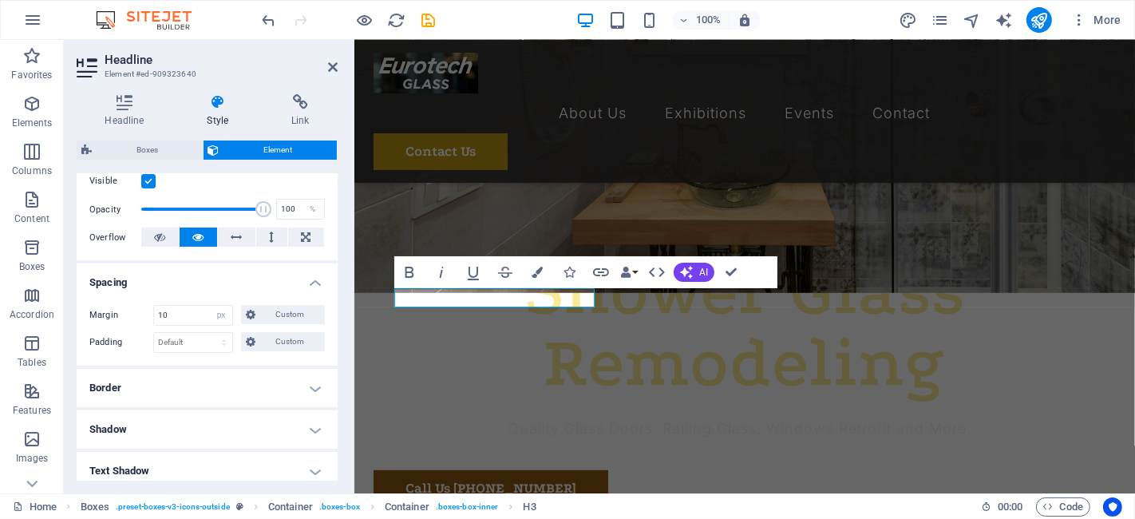
scroll to position [216, 0]
click at [289, 312] on span "Custom" at bounding box center [290, 312] width 60 height 19
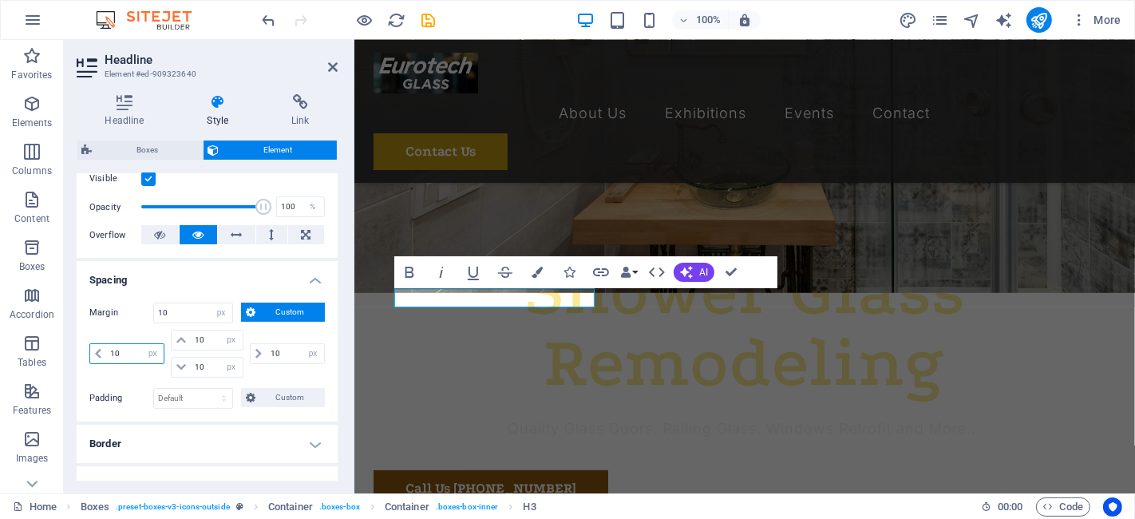
click at [119, 352] on input "10" at bounding box center [134, 353] width 57 height 19
type input "0"
select select "DISABLED_OPTION_VALUE"
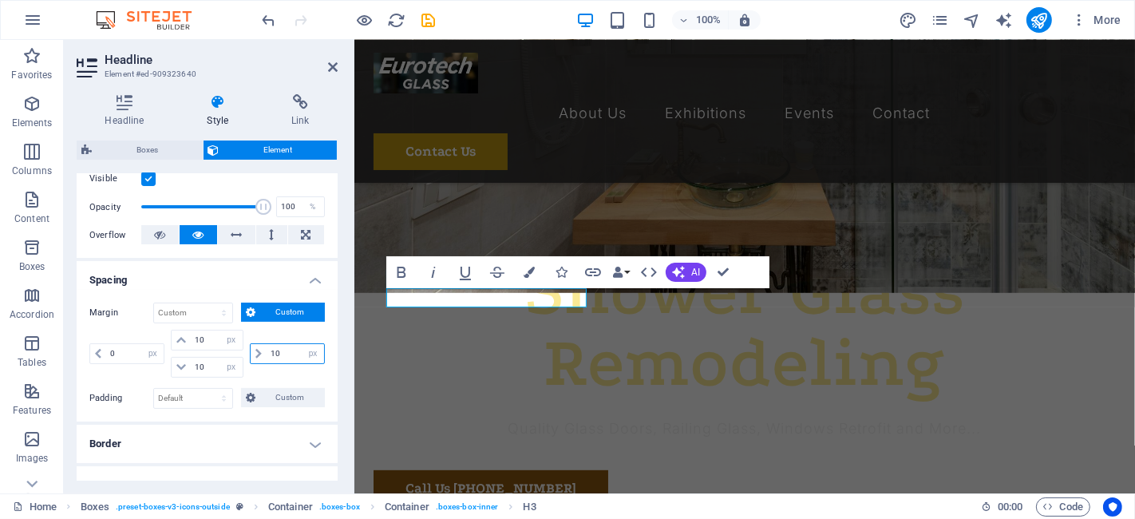
click at [284, 347] on input "10" at bounding box center [295, 353] width 57 height 19
type input "0"
click at [228, 279] on h4 "Spacing" at bounding box center [207, 275] width 261 height 29
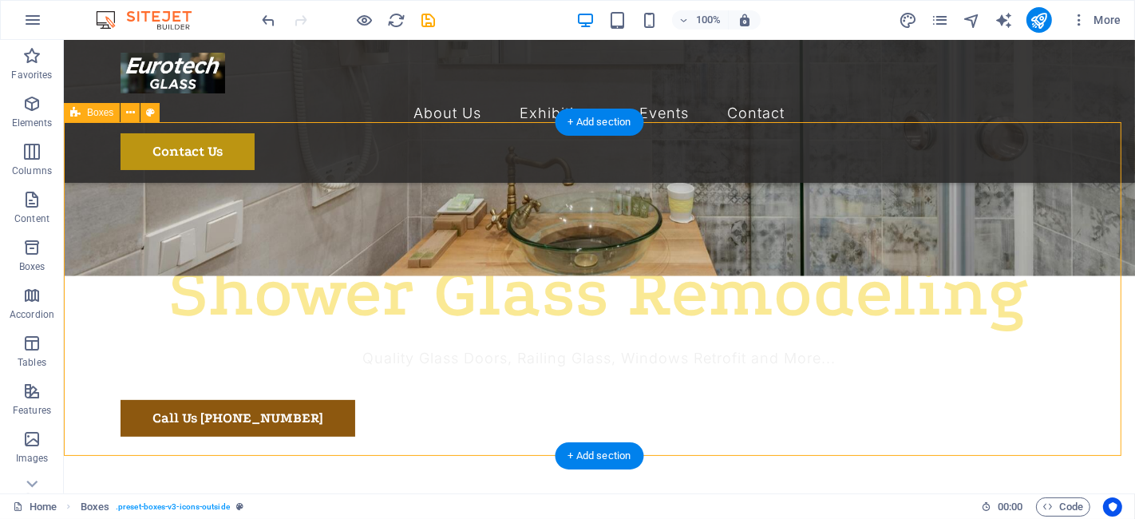
scroll to position [372, 0]
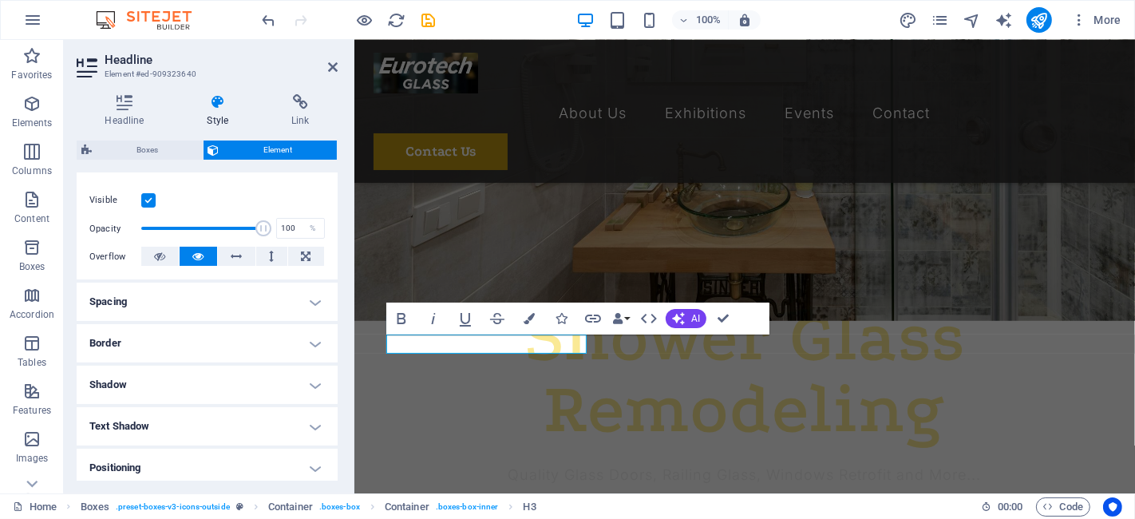
scroll to position [196, 0]
click at [214, 290] on h4 "Spacing" at bounding box center [207, 301] width 261 height 38
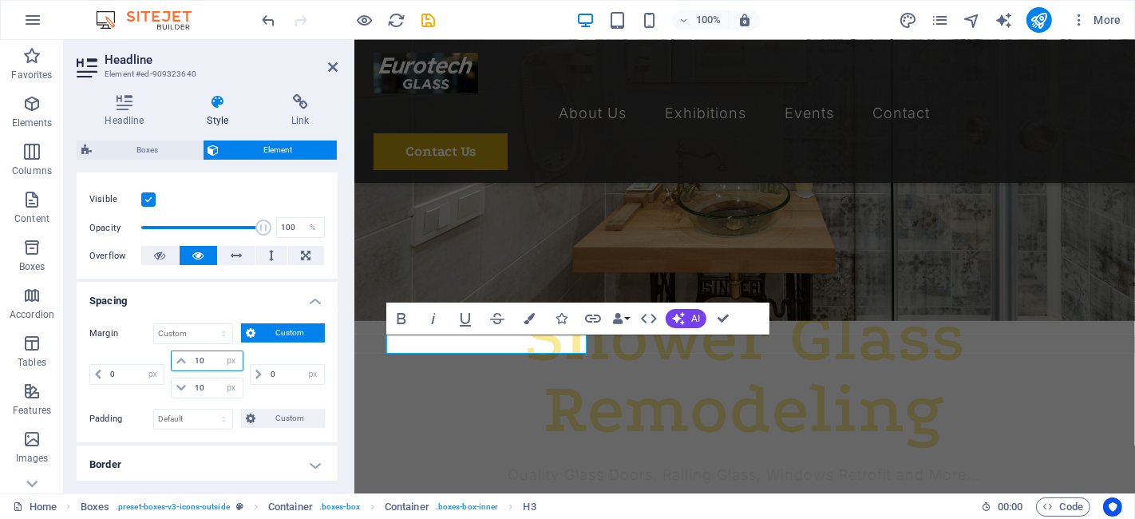
click at [197, 363] on input "10" at bounding box center [216, 360] width 51 height 19
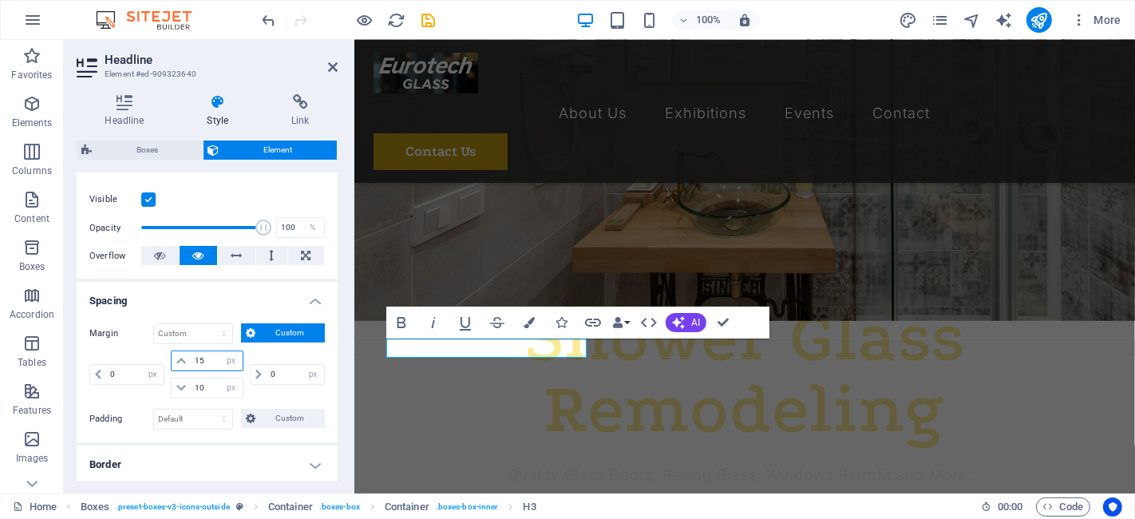
type input "15"
click at [198, 311] on div "Margin Default auto px % rem vw vh Custom Custom 0 auto px % rem vw vh 15 auto …" at bounding box center [207, 377] width 261 height 132
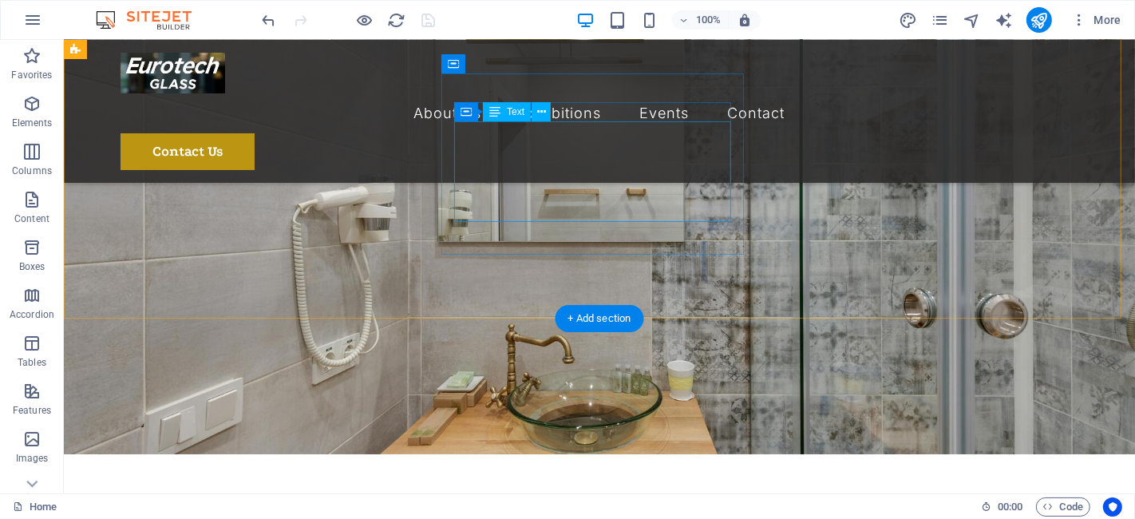
scroll to position [0, 0]
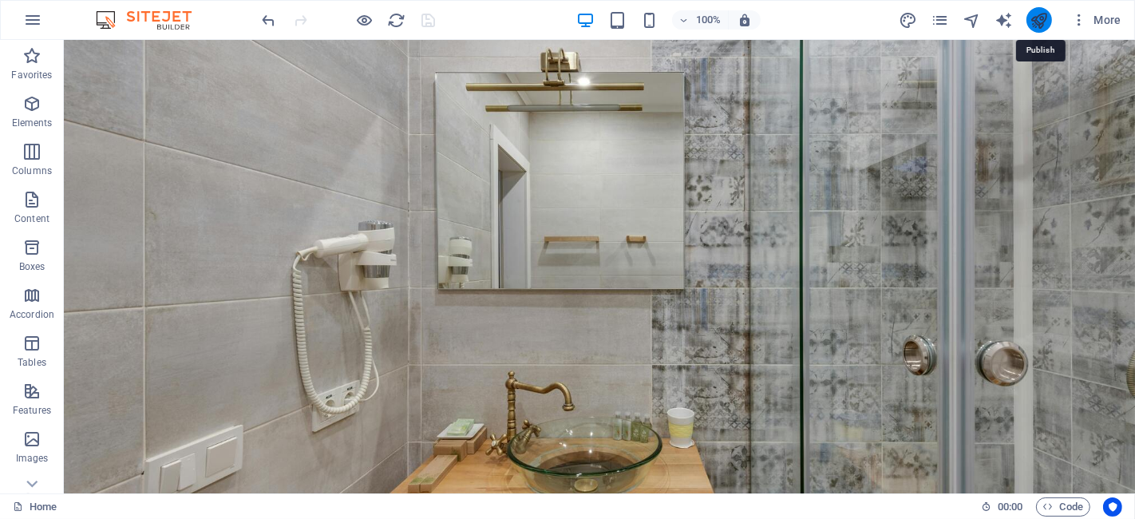
click at [1038, 24] on icon "publish" at bounding box center [1039, 20] width 18 height 18
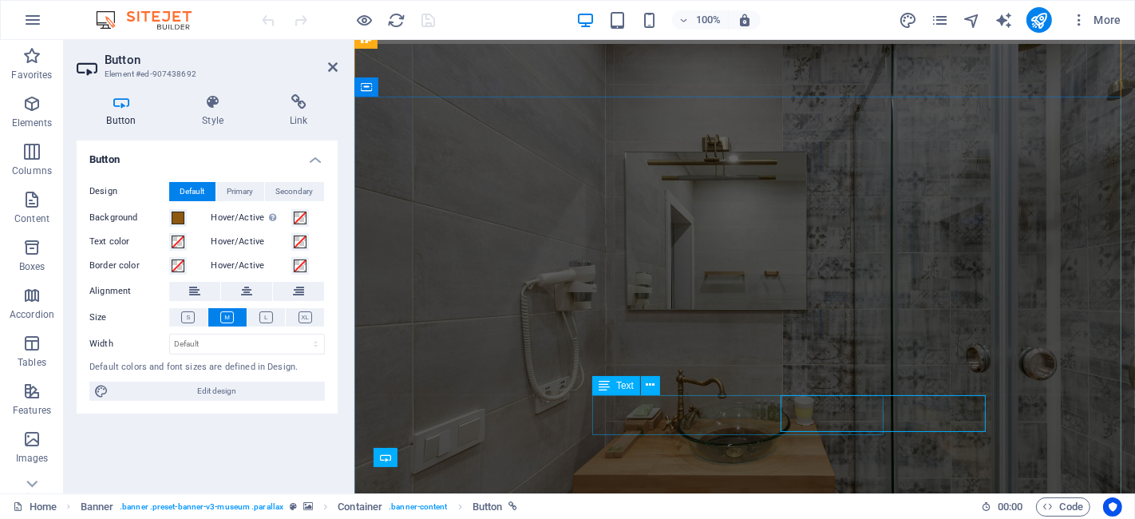
scroll to position [10, 0]
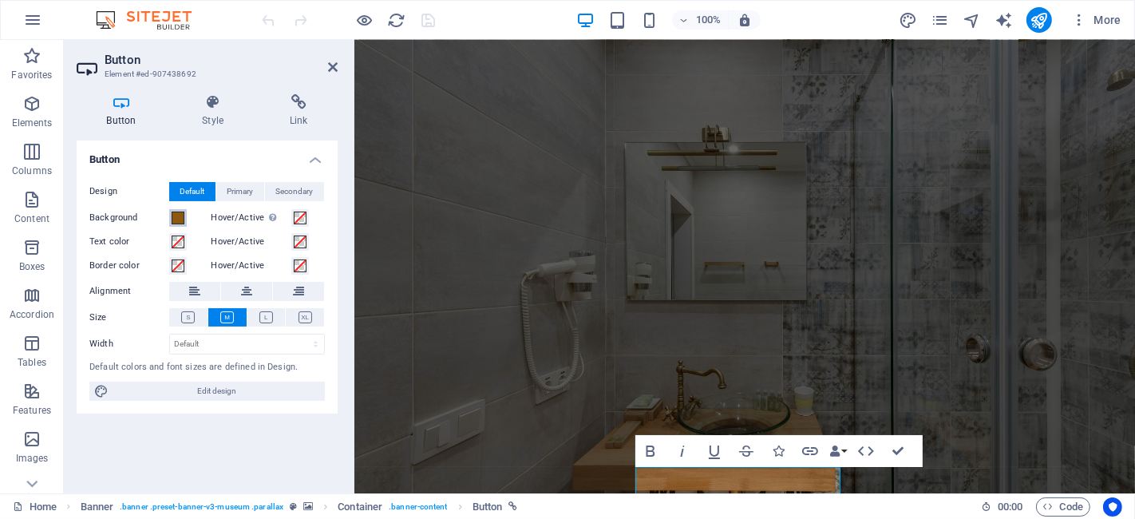
click at [173, 217] on span at bounding box center [178, 218] width 13 height 13
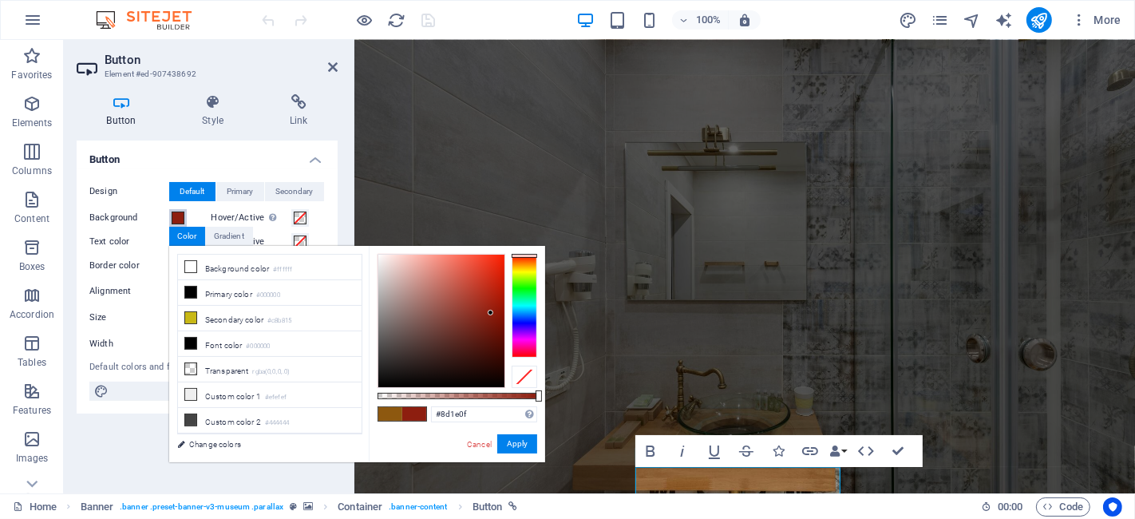
click at [527, 255] on div at bounding box center [525, 306] width 26 height 104
click at [485, 290] on div at bounding box center [441, 321] width 126 height 133
click at [497, 300] on div at bounding box center [441, 321] width 126 height 133
click at [474, 297] on div at bounding box center [441, 321] width 126 height 133
type input "#cc2f1a"
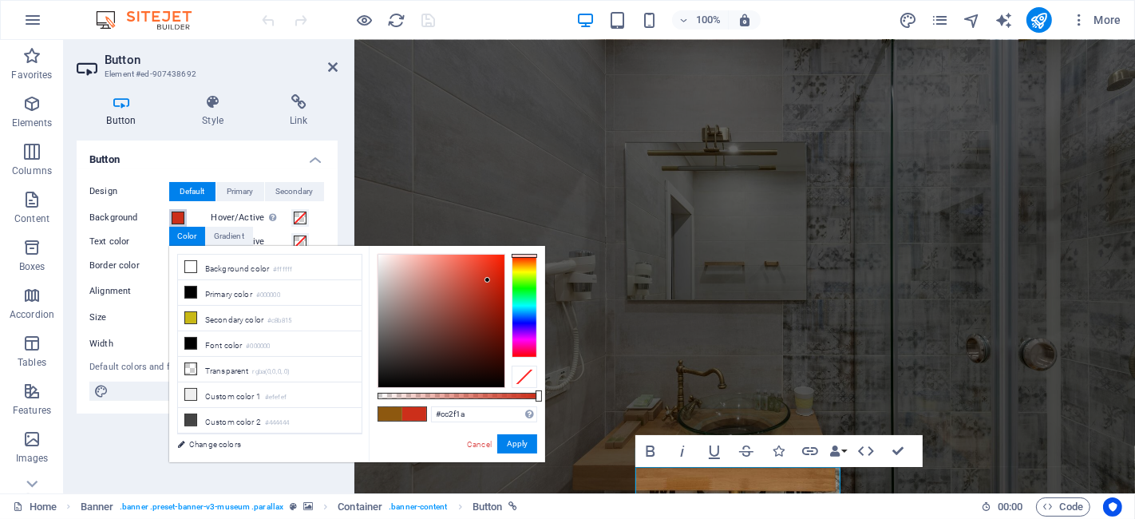
click at [488, 280] on div at bounding box center [441, 321] width 126 height 133
click at [528, 444] on button "Apply" at bounding box center [517, 443] width 40 height 19
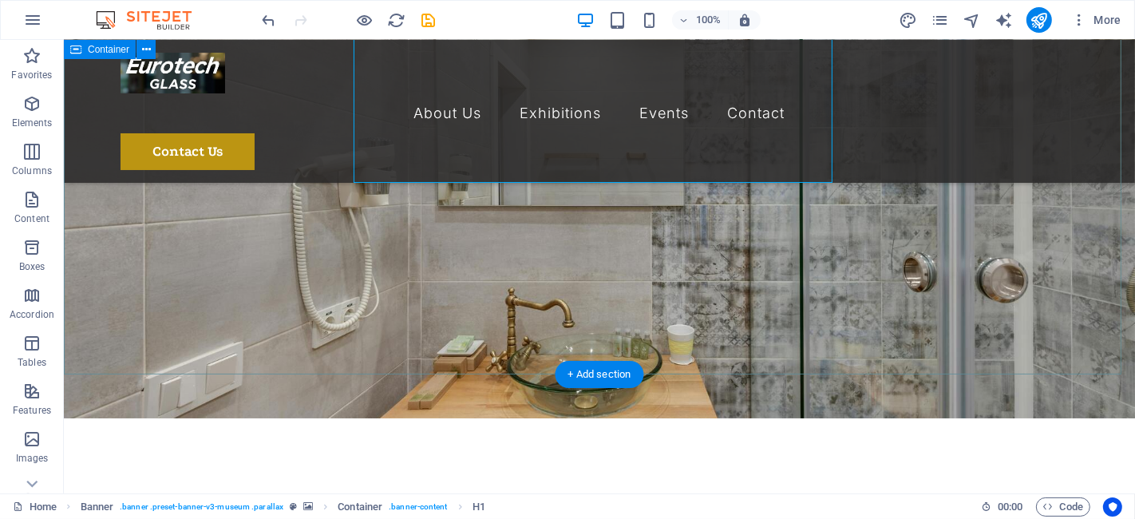
scroll to position [132, 0]
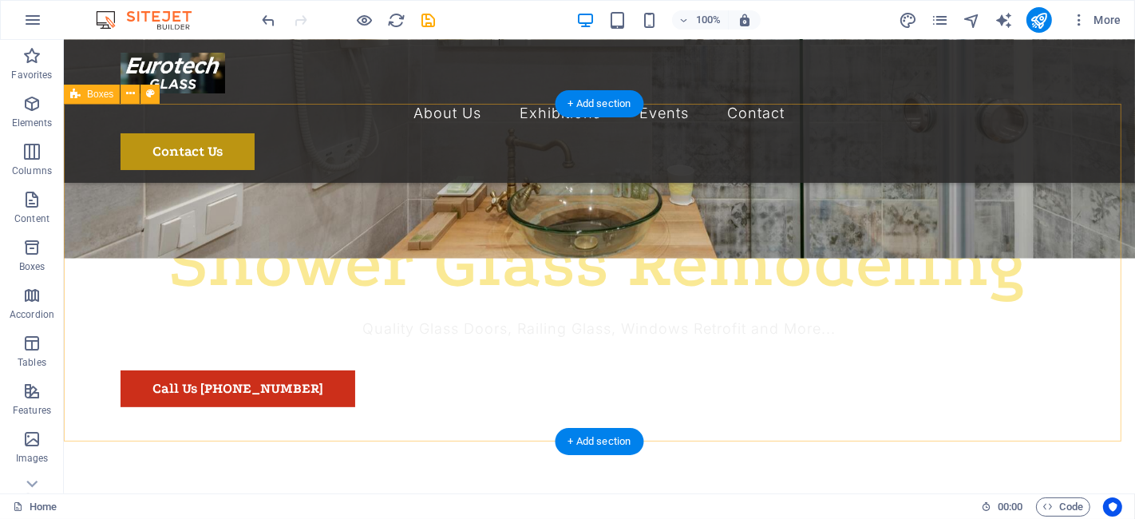
scroll to position [402, 0]
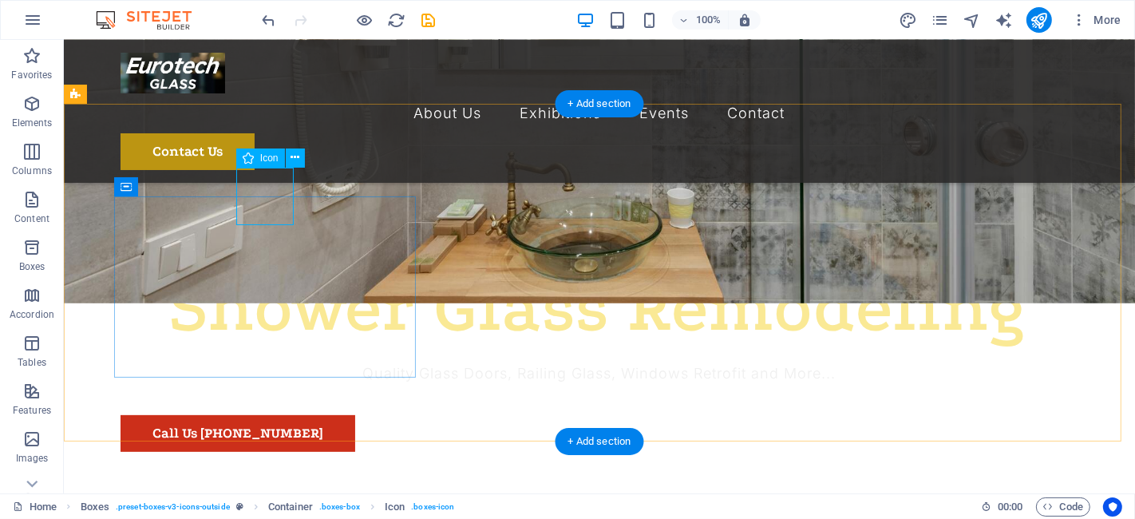
select select "xMidYMid"
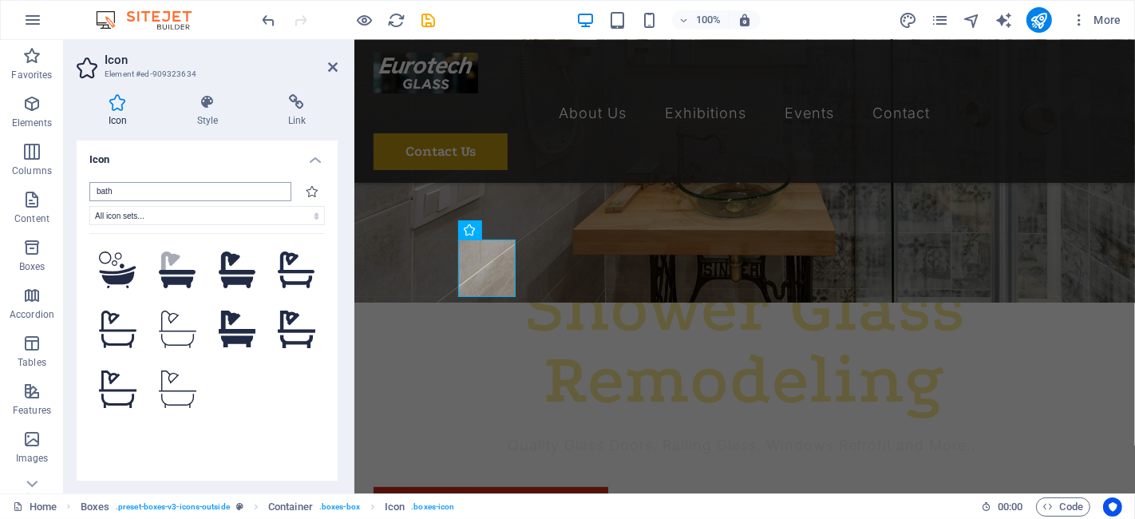
click at [155, 200] on input "bath" at bounding box center [190, 191] width 202 height 19
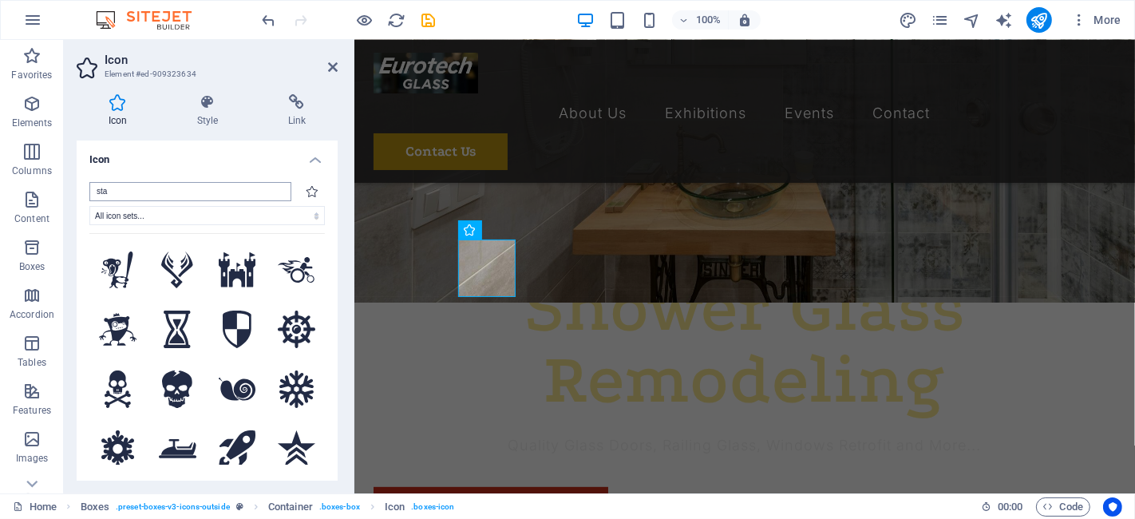
type input "star"
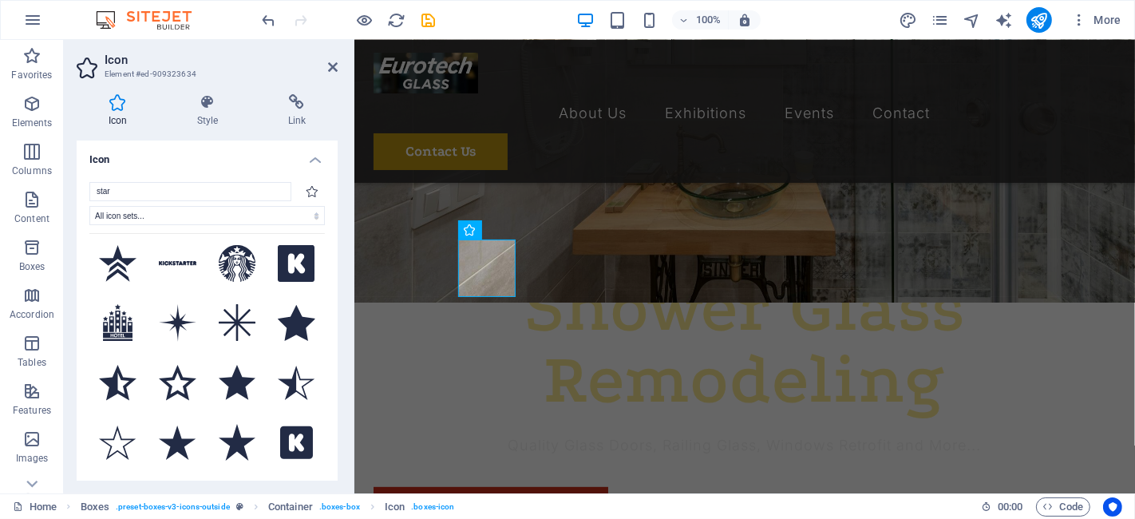
scroll to position [0, 0]
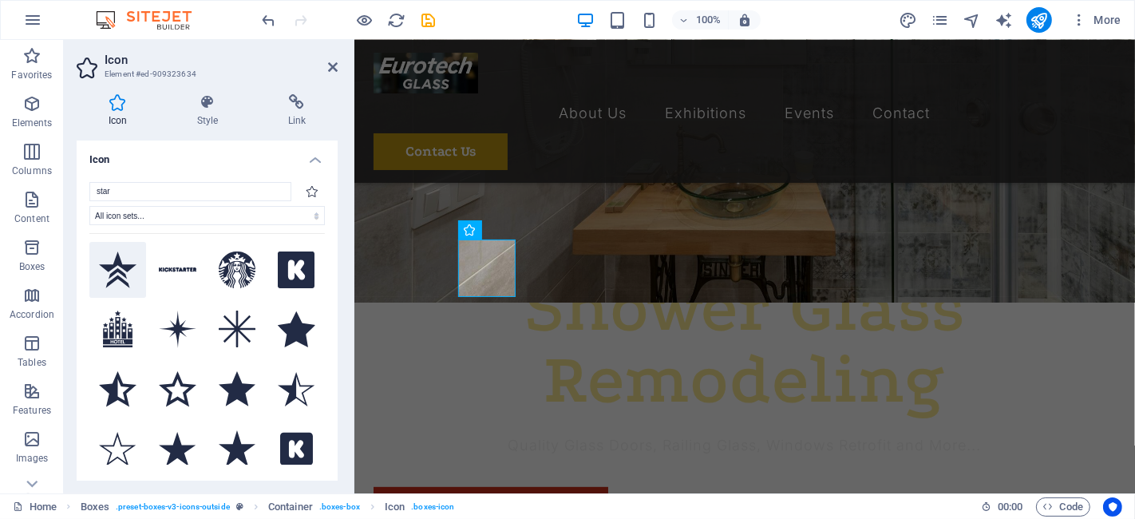
click at [105, 261] on icon at bounding box center [118, 270] width 38 height 37
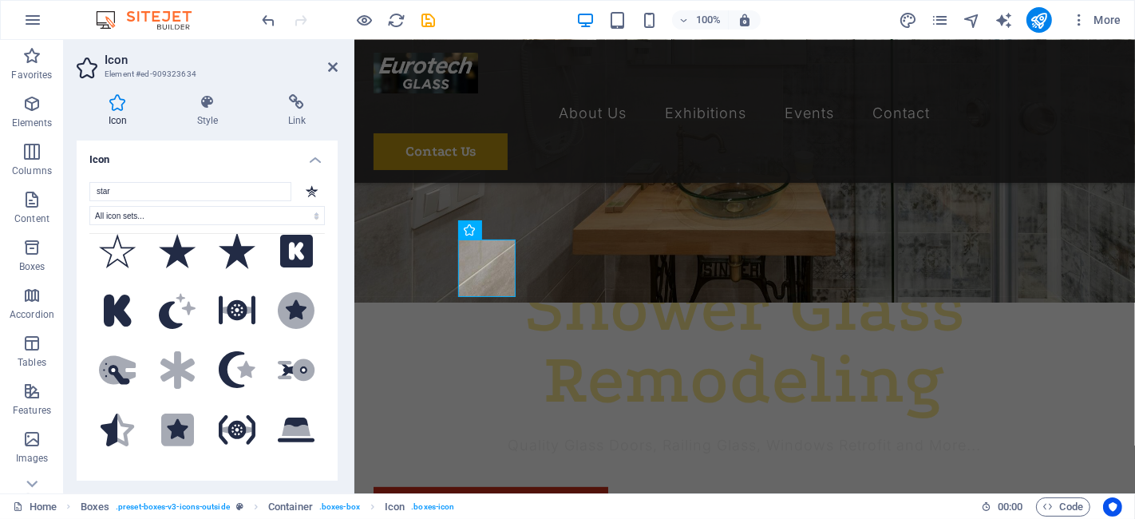
scroll to position [198, 0]
click at [307, 309] on icon at bounding box center [297, 311] width 38 height 38
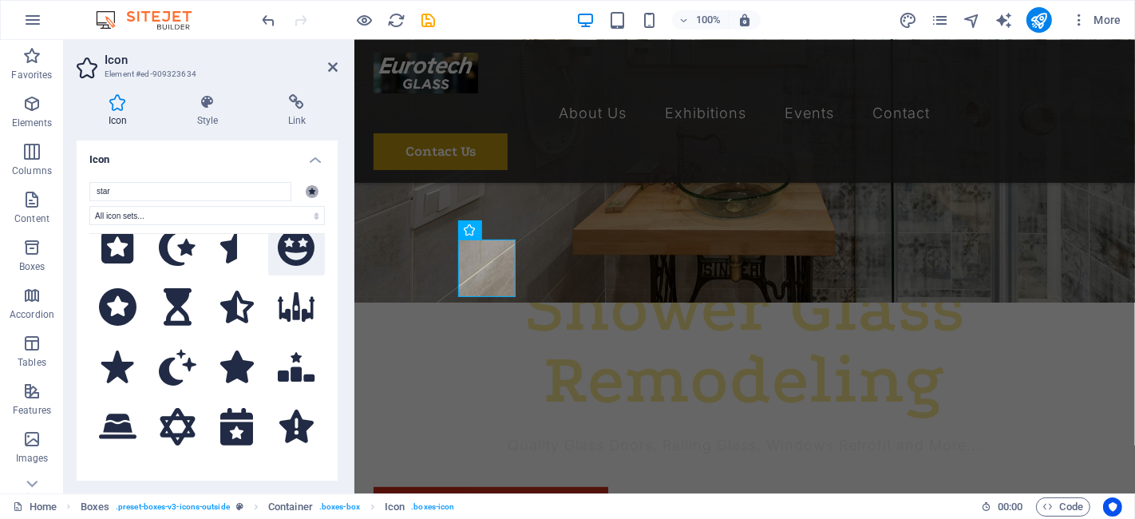
scroll to position [743, 0]
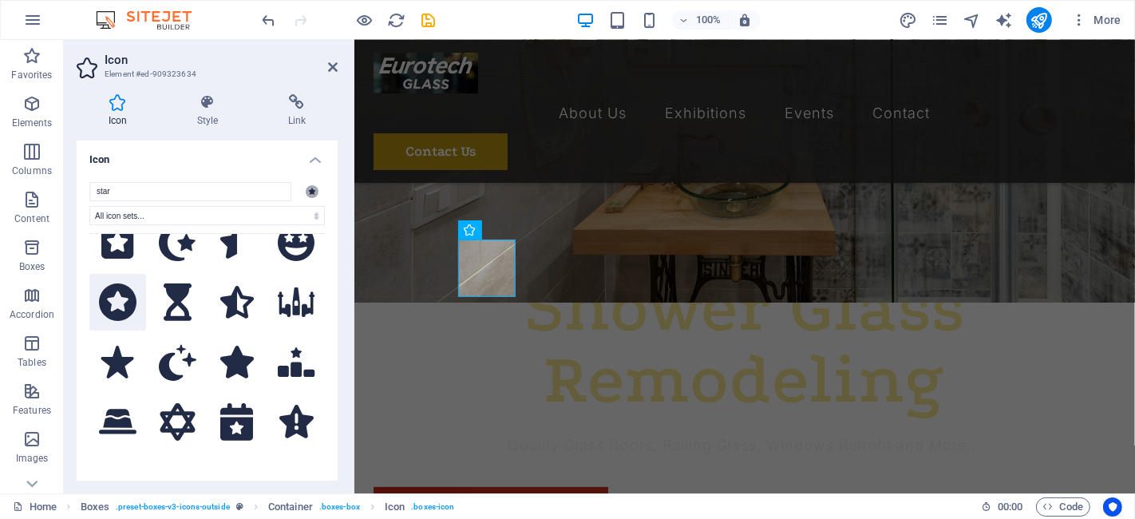
click at [110, 295] on icon at bounding box center [118, 302] width 38 height 38
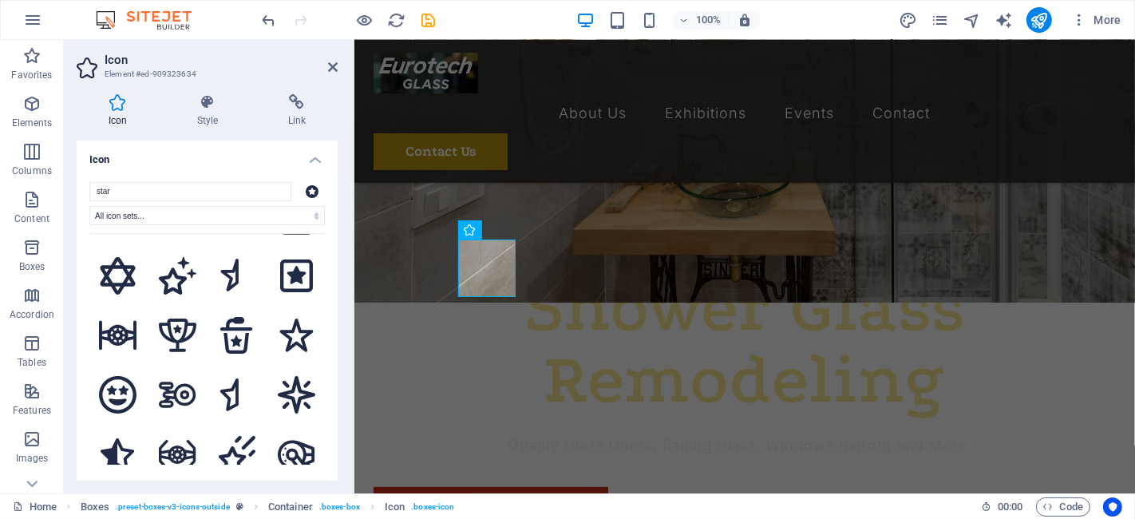
scroll to position [1129, 0]
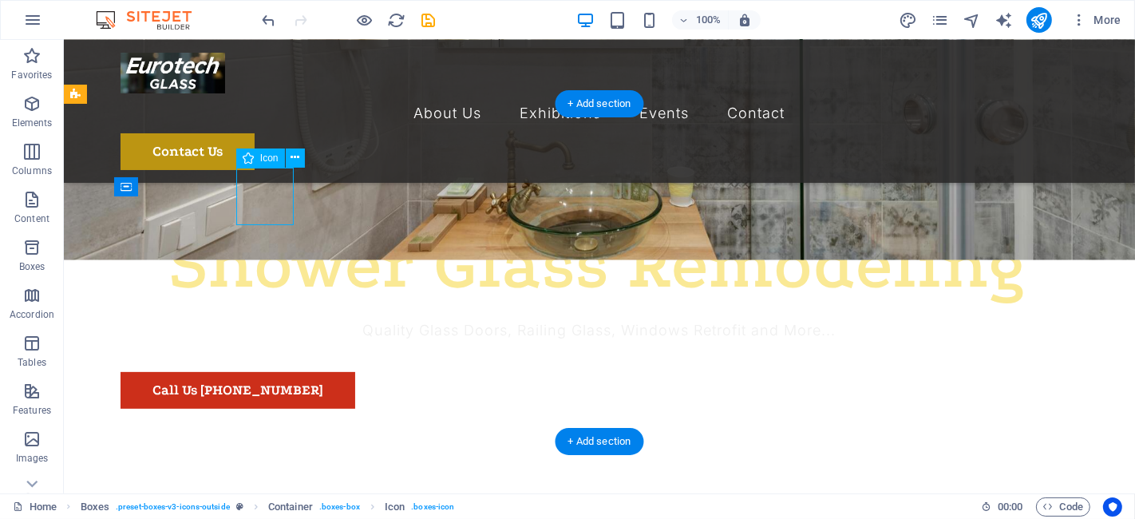
select select "xMidYMid"
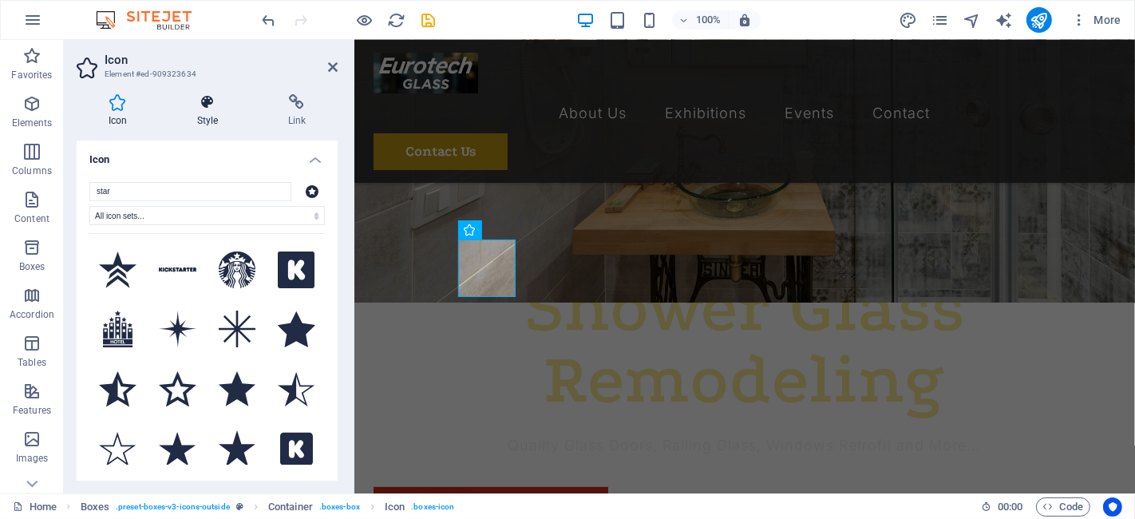
click at [216, 111] on h4 "Style" at bounding box center [210, 111] width 91 height 34
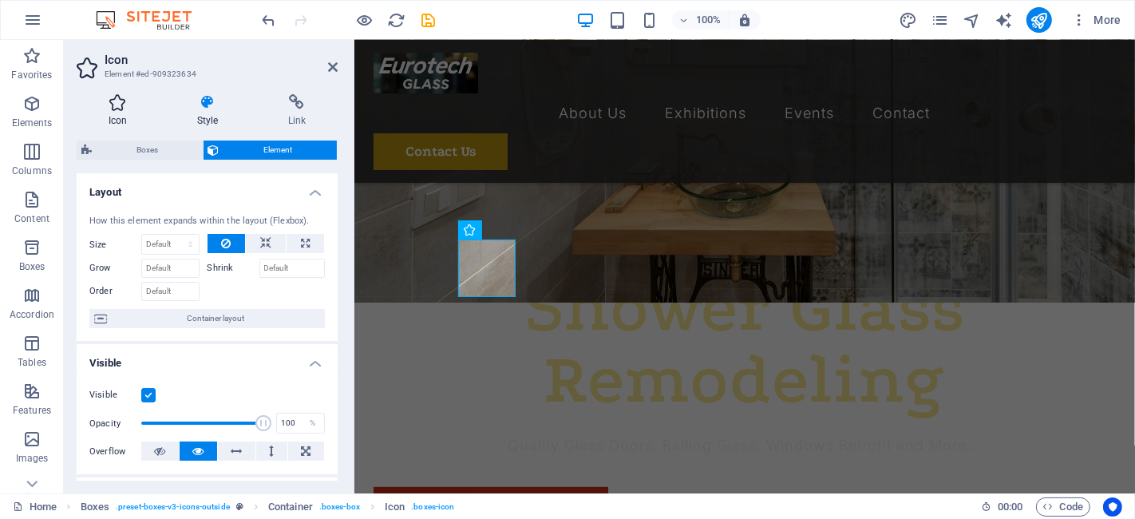
click at [129, 111] on h4 "Icon" at bounding box center [121, 111] width 89 height 34
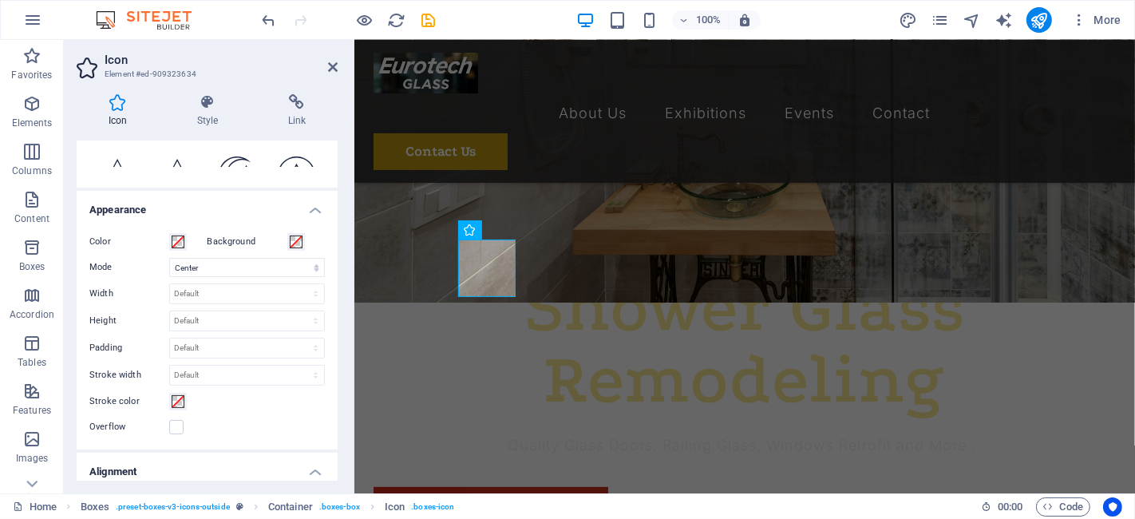
scroll to position [296, 0]
click at [294, 242] on span at bounding box center [296, 243] width 13 height 13
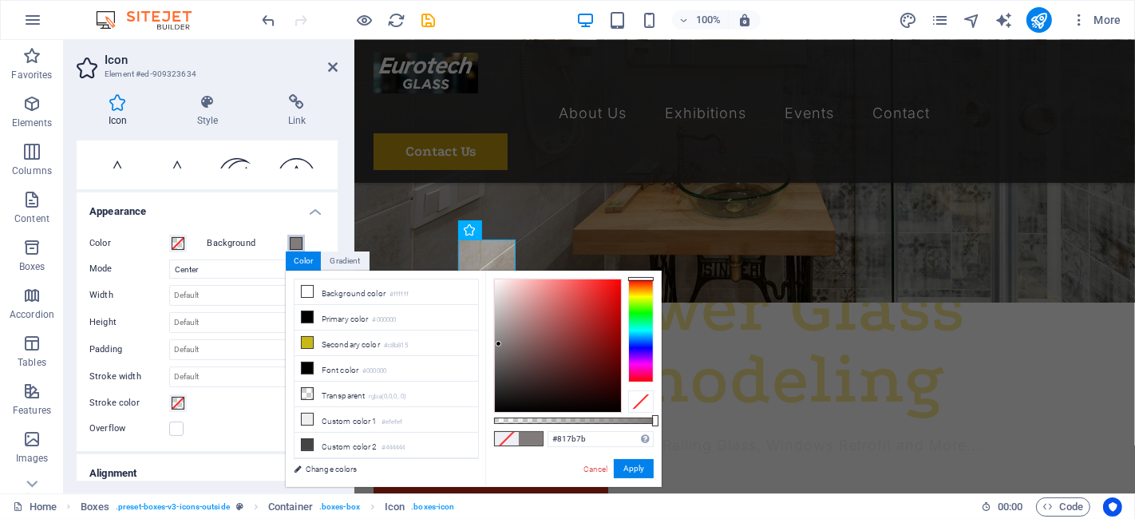
click at [499, 344] on div at bounding box center [558, 345] width 126 height 133
click at [497, 345] on div at bounding box center [497, 345] width 6 height 6
type input "rgba(127, 124, 124, 0)"
drag, startPoint x: 655, startPoint y: 416, endPoint x: 456, endPoint y: 402, distance: 199.3
click at [456, 402] on div "less Background color #ffffff Primary color #000000 Secondary color #c8b815 Fon…" at bounding box center [474, 379] width 376 height 216
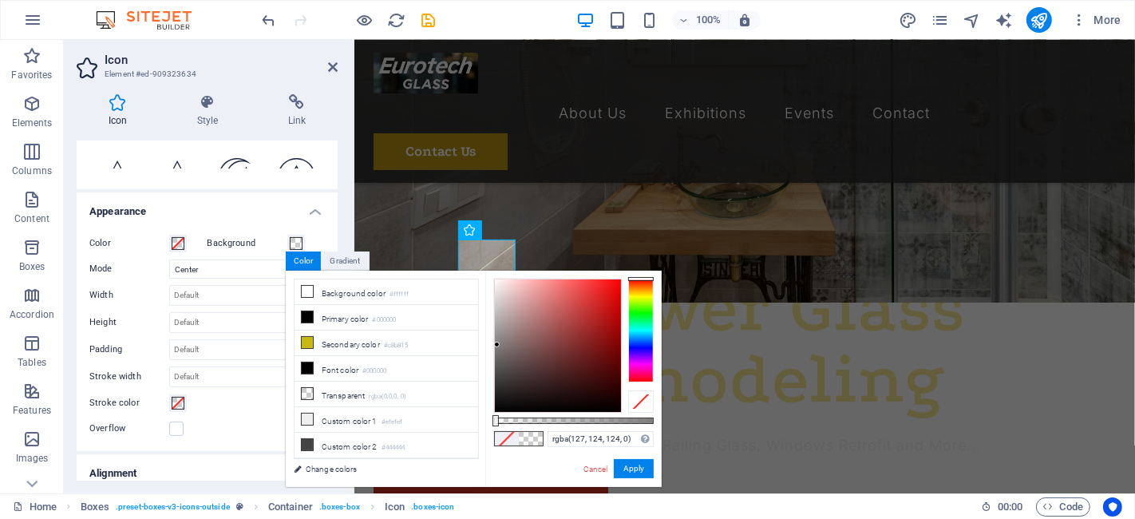
click at [212, 214] on h4 "Appearance" at bounding box center [207, 206] width 261 height 29
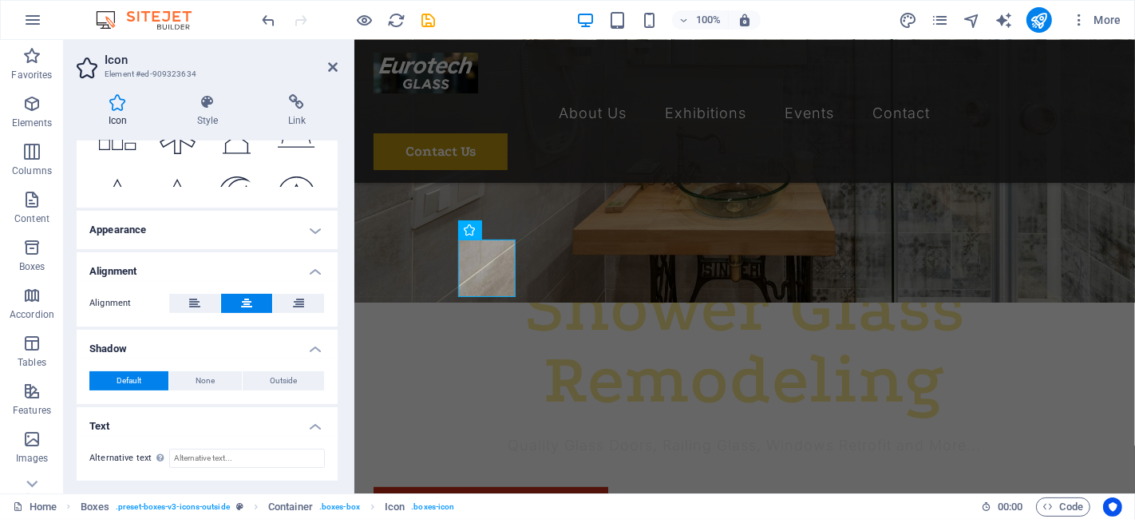
scroll to position [277, 0]
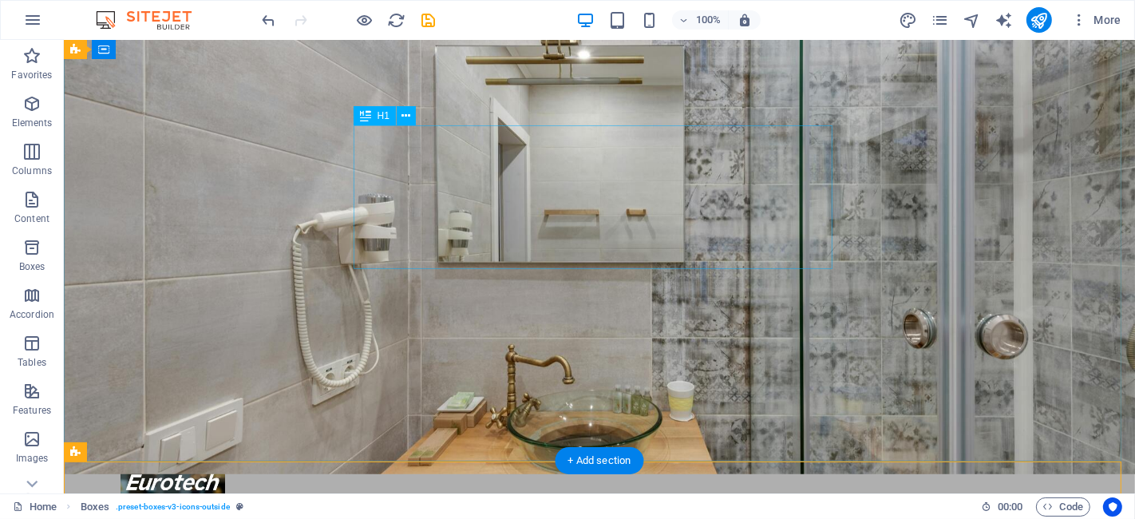
scroll to position [0, 0]
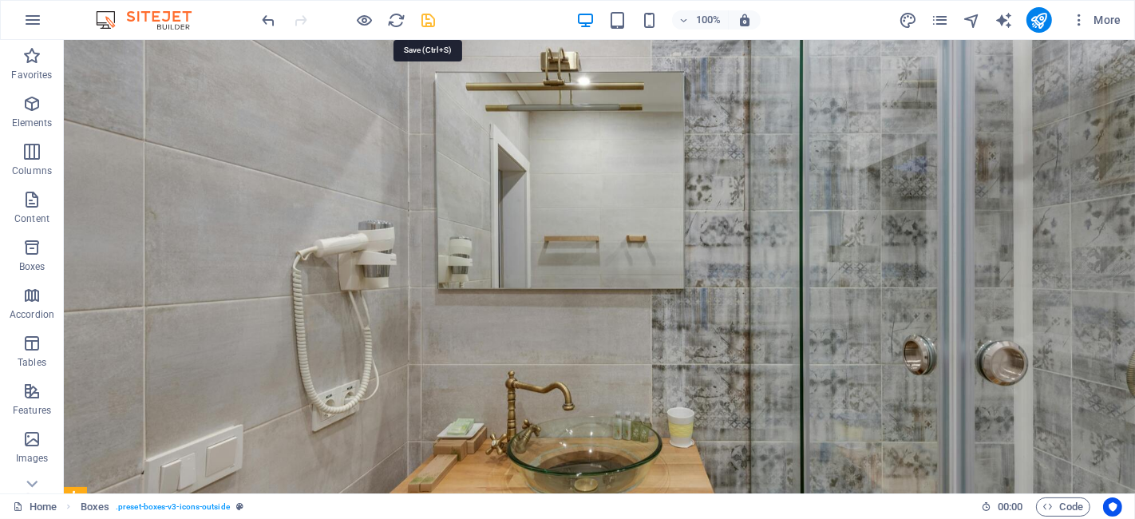
click at [426, 27] on icon "save" at bounding box center [429, 20] width 18 height 18
